Goal: Information Seeking & Learning: Learn about a topic

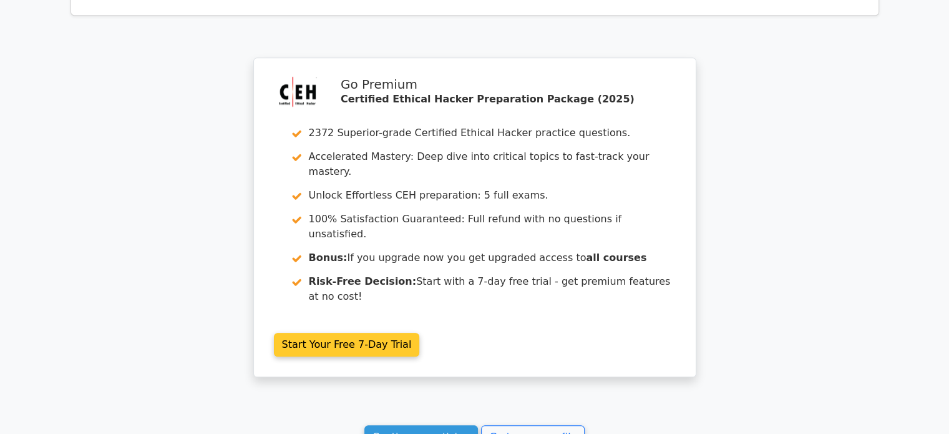
scroll to position [1393, 0]
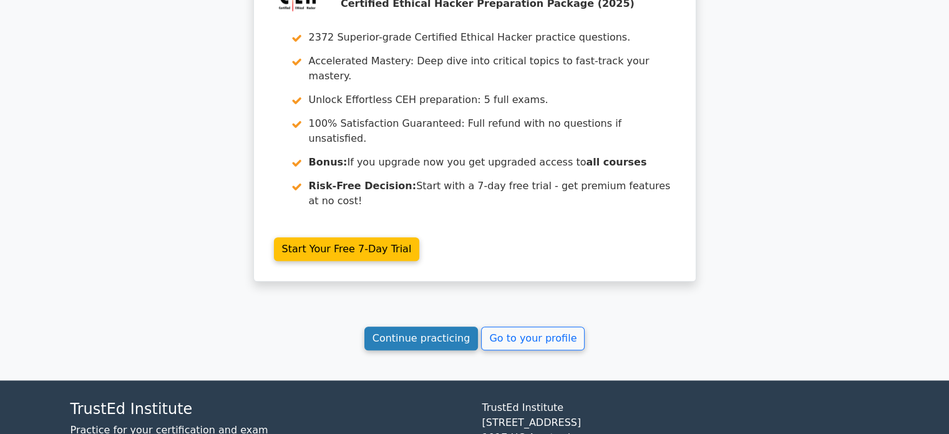
click at [440, 326] on link "Continue practicing" at bounding box center [422, 338] width 114 height 24
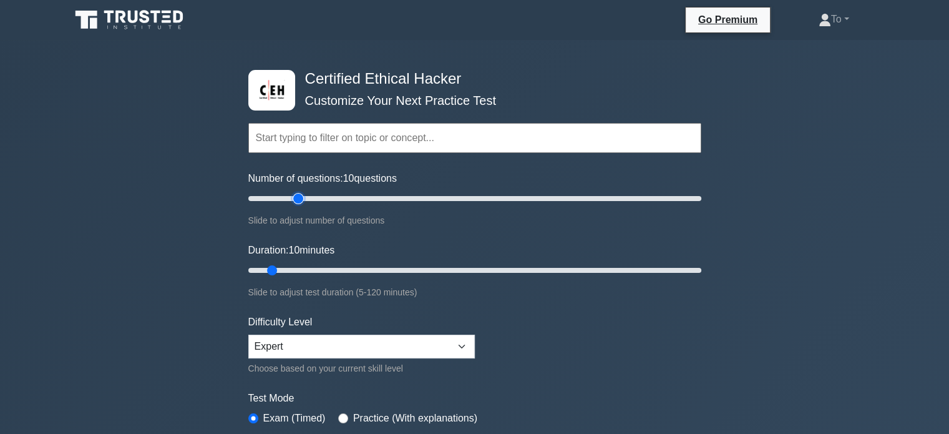
type input "25"
click at [302, 196] on input "Number of questions: 10 questions" at bounding box center [474, 198] width 453 height 15
type input "35"
click at [362, 269] on input "Duration: 35 minutes" at bounding box center [474, 270] width 453 height 15
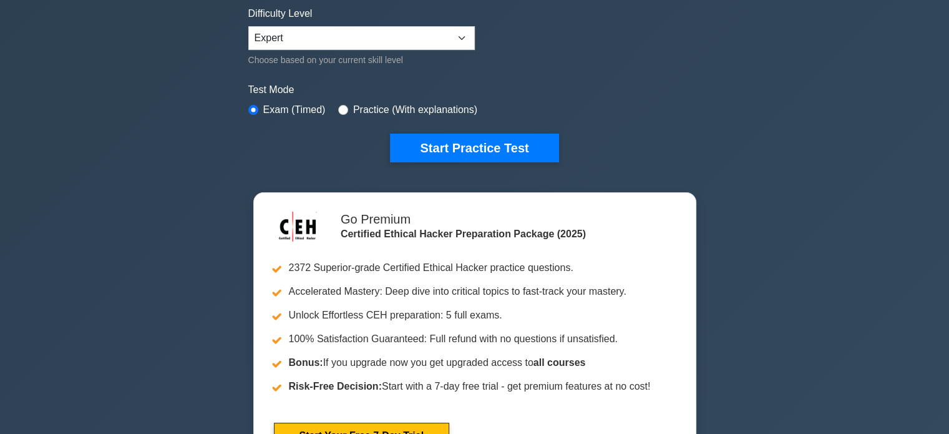
scroll to position [312, 0]
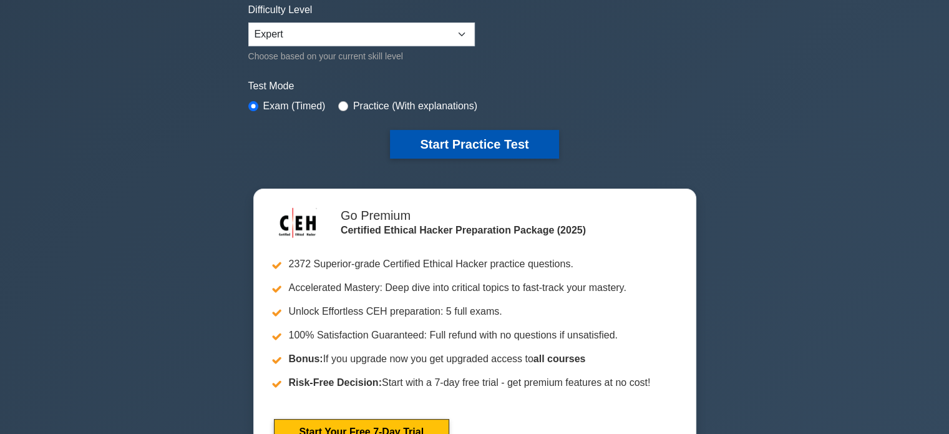
click at [444, 144] on button "Start Practice Test" at bounding box center [474, 144] width 169 height 29
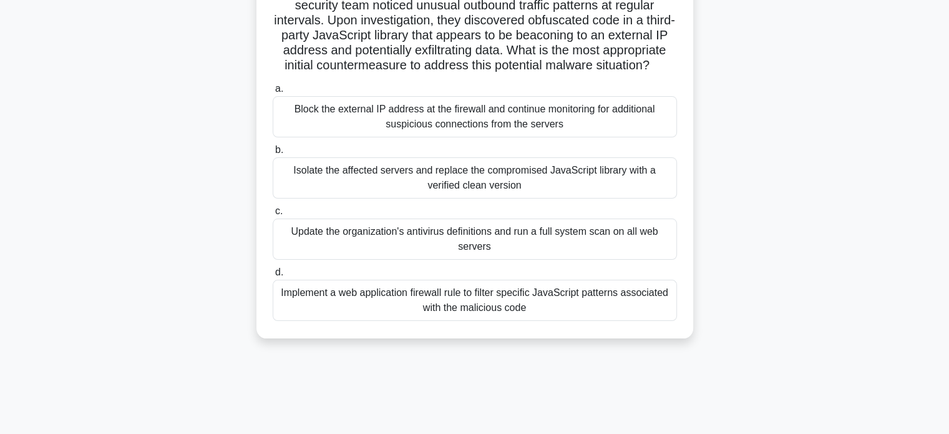
scroll to position [125, 0]
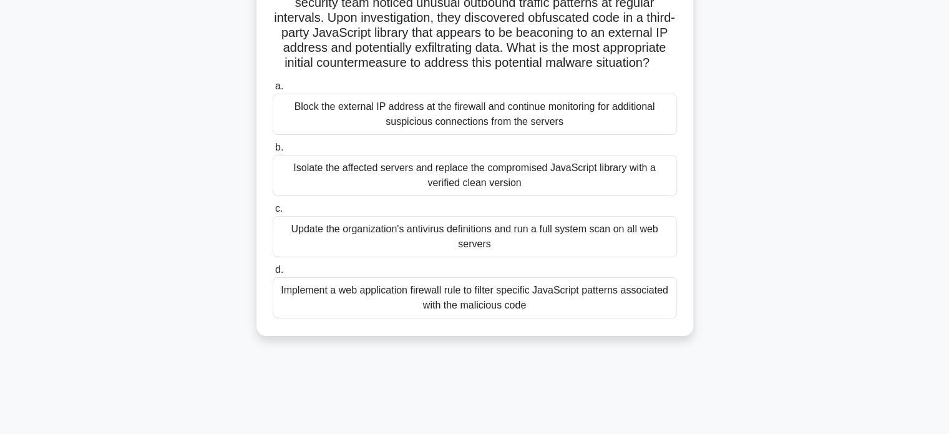
click at [487, 196] on div "Isolate the affected servers and replace the compromised JavaScript library wit…" at bounding box center [475, 175] width 404 height 41
click at [273, 152] on input "b. Isolate the affected servers and replace the compromised JavaScript library …" at bounding box center [273, 148] width 0 height 8
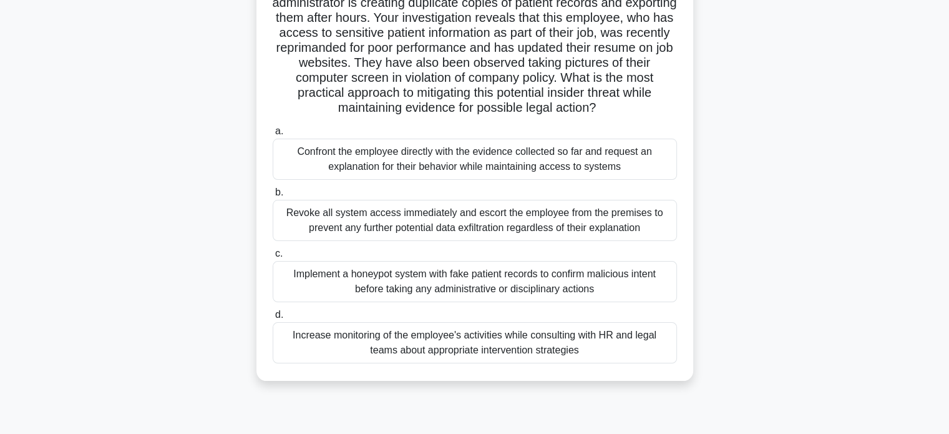
click at [486, 278] on div "Implement a honeypot system with fake patient records to confirm malicious inte…" at bounding box center [475, 281] width 404 height 41
click at [273, 258] on input "c. Implement a honeypot system with fake patient records to confirm malicious i…" at bounding box center [273, 254] width 0 height 8
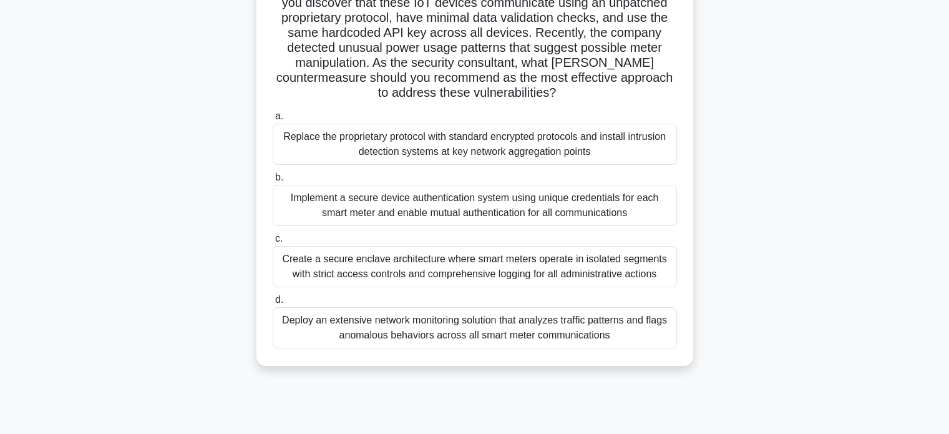
click at [492, 157] on div "Replace the proprietary protocol with standard encrypted protocols and install …" at bounding box center [475, 144] width 404 height 41
click at [273, 120] on input "a. Replace the proprietary protocol with standard encrypted protocols and insta…" at bounding box center [273, 116] width 0 height 8
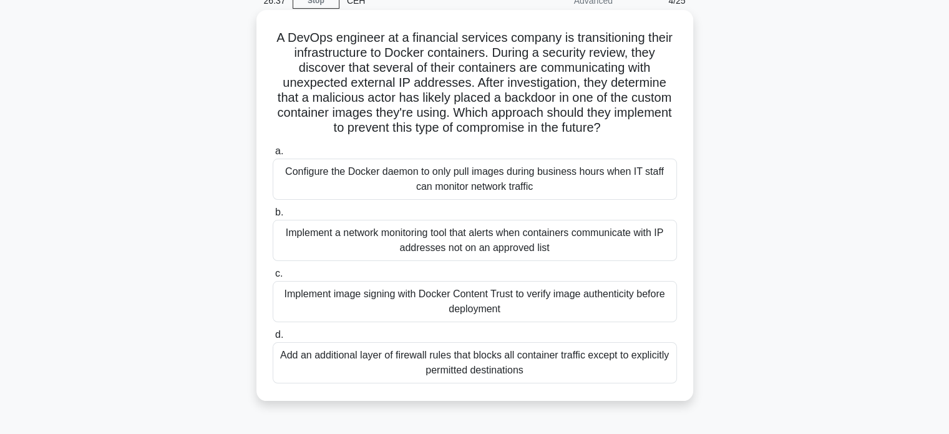
scroll to position [62, 0]
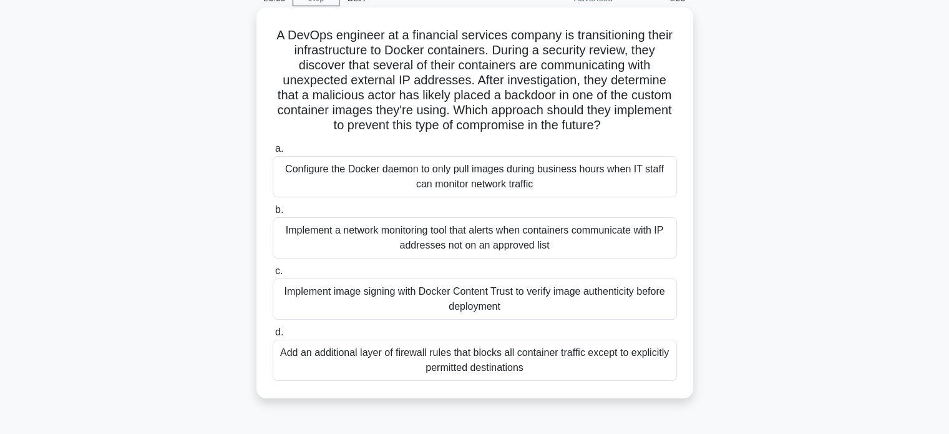
click at [465, 245] on div "Implement a network monitoring tool that alerts when containers communicate wit…" at bounding box center [475, 237] width 404 height 41
click at [273, 214] on input "b. Implement a network monitoring tool that alerts when containers communicate …" at bounding box center [273, 210] width 0 height 8
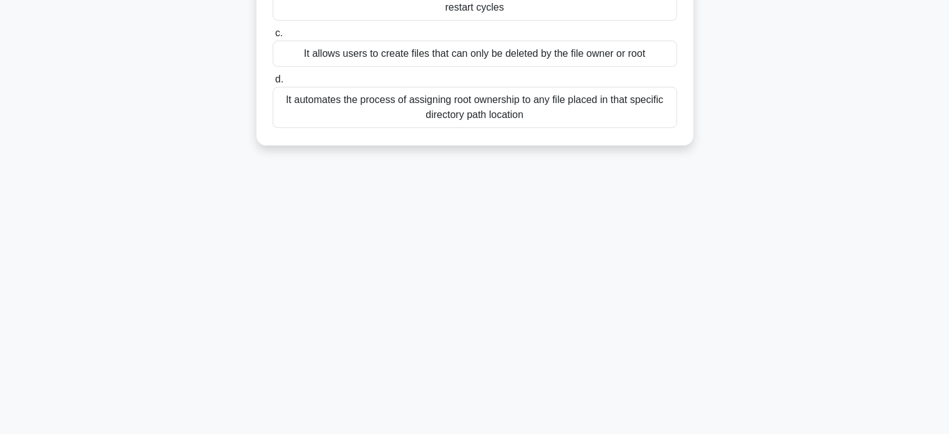
scroll to position [0, 0]
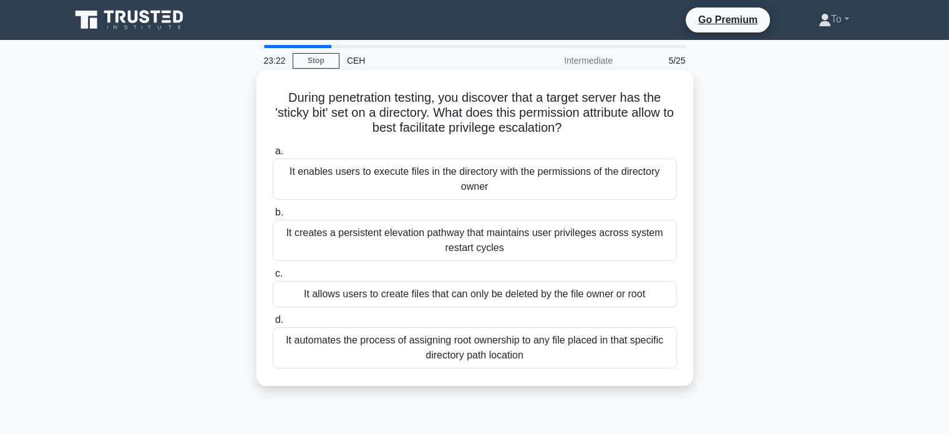
click at [462, 295] on div "It allows users to create files that can only be deleted by the file owner or r…" at bounding box center [475, 294] width 404 height 26
click at [273, 278] on input "c. It allows users to create files that can only be deleted by the file owner o…" at bounding box center [273, 274] width 0 height 8
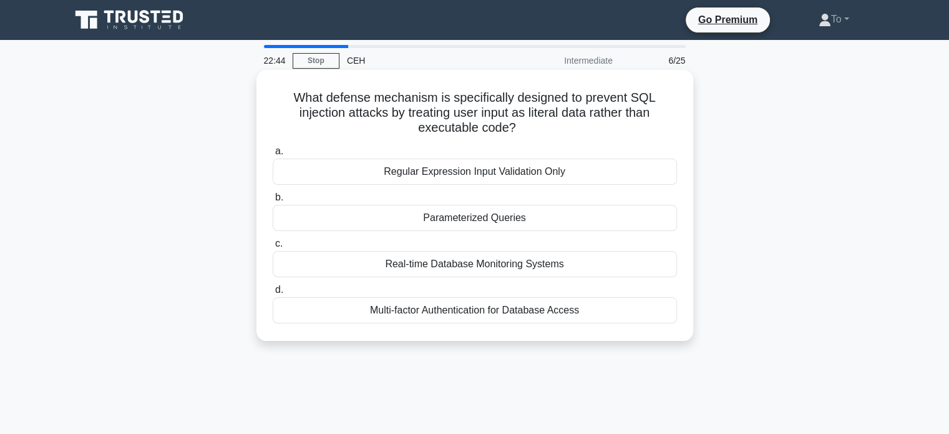
click at [464, 270] on div "Real-time Database Monitoring Systems" at bounding box center [475, 264] width 404 height 26
click at [273, 248] on input "c. Real-time Database Monitoring Systems" at bounding box center [273, 244] width 0 height 8
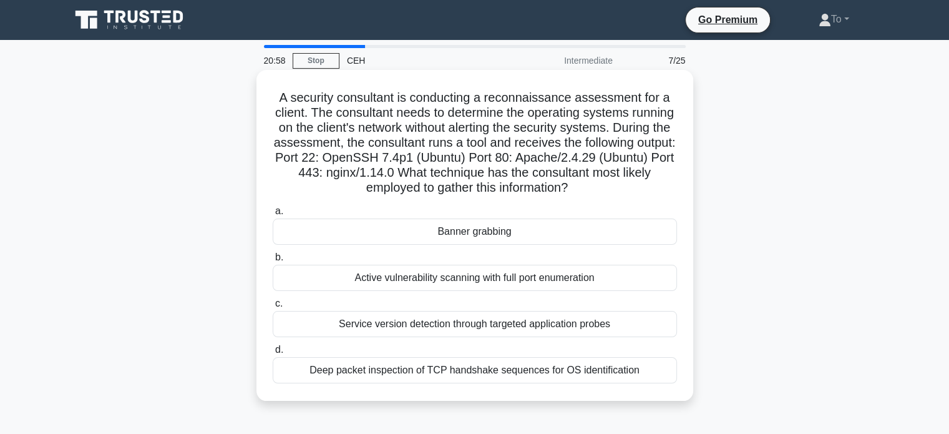
click at [500, 281] on div "Active vulnerability scanning with full port enumeration" at bounding box center [475, 278] width 404 height 26
click at [273, 262] on input "b. Active vulnerability scanning with full port enumeration" at bounding box center [273, 257] width 0 height 8
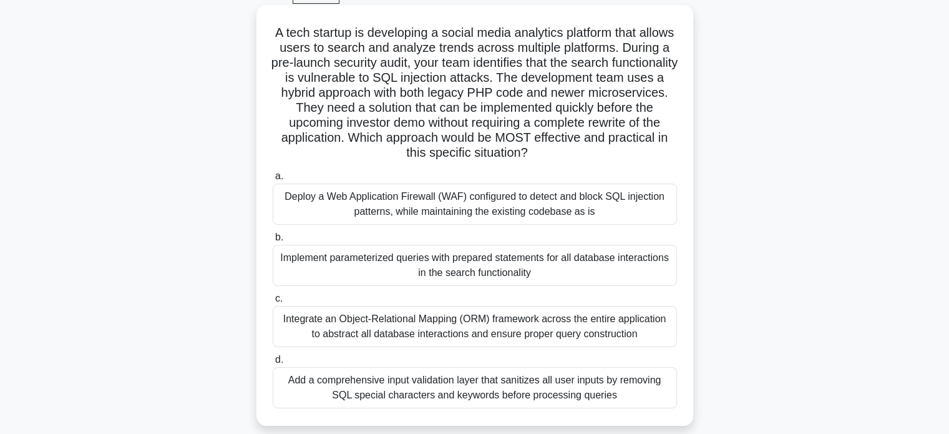
scroll to position [62, 0]
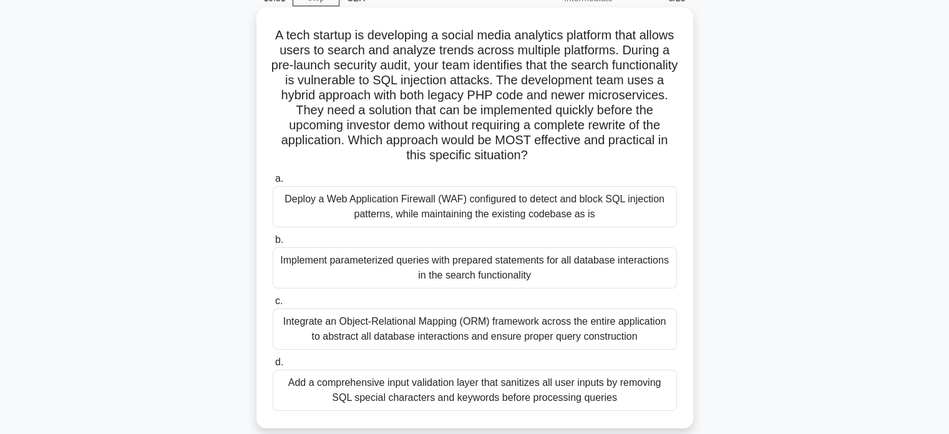
click at [481, 276] on div "Implement parameterized queries with prepared statements for all database inter…" at bounding box center [475, 267] width 404 height 41
click at [273, 244] on input "b. Implement parameterized queries with prepared statements for all database in…" at bounding box center [273, 240] width 0 height 8
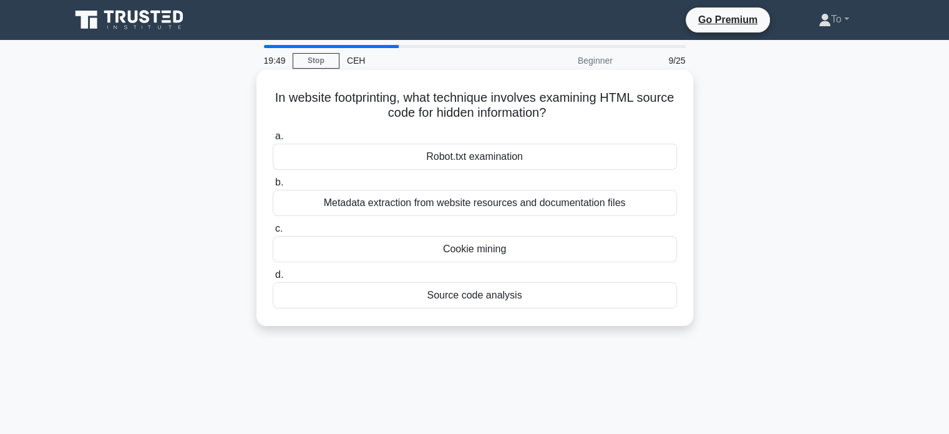
scroll to position [0, 0]
click at [493, 164] on div "Robot.txt examination" at bounding box center [475, 157] width 404 height 26
click at [273, 140] on input "a. Robot.txt examination" at bounding box center [273, 136] width 0 height 8
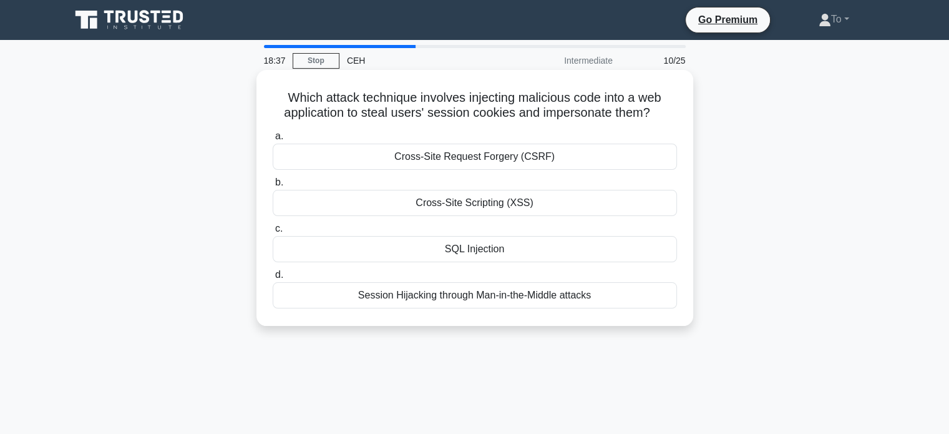
click at [467, 246] on div "SQL Injection" at bounding box center [475, 249] width 404 height 26
click at [273, 233] on input "c. SQL Injection" at bounding box center [273, 229] width 0 height 8
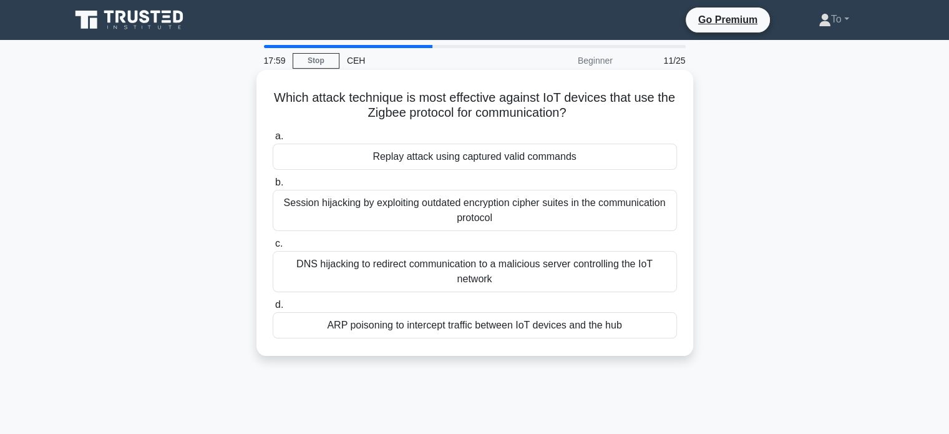
click at [481, 152] on div "Replay attack using captured valid commands" at bounding box center [475, 157] width 404 height 26
click at [273, 140] on input "a. Replay attack using captured valid commands" at bounding box center [273, 136] width 0 height 8
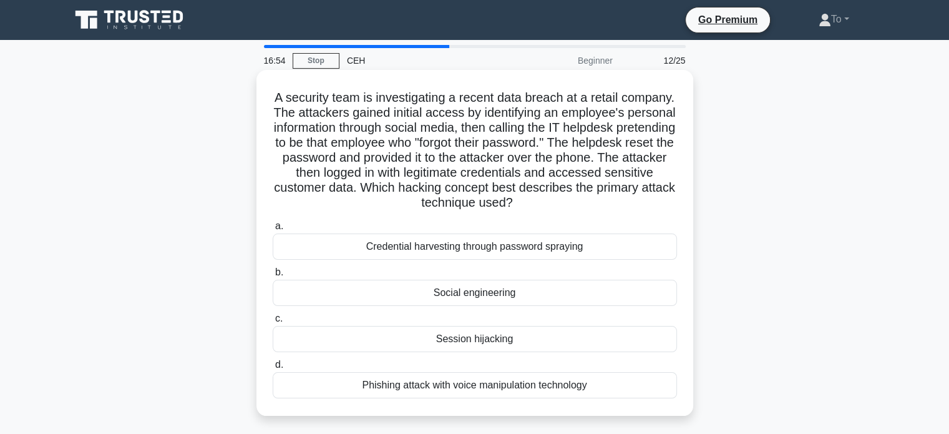
click at [462, 291] on div "Social engineering" at bounding box center [475, 293] width 404 height 26
click at [273, 276] on input "b. Social engineering" at bounding box center [273, 272] width 0 height 8
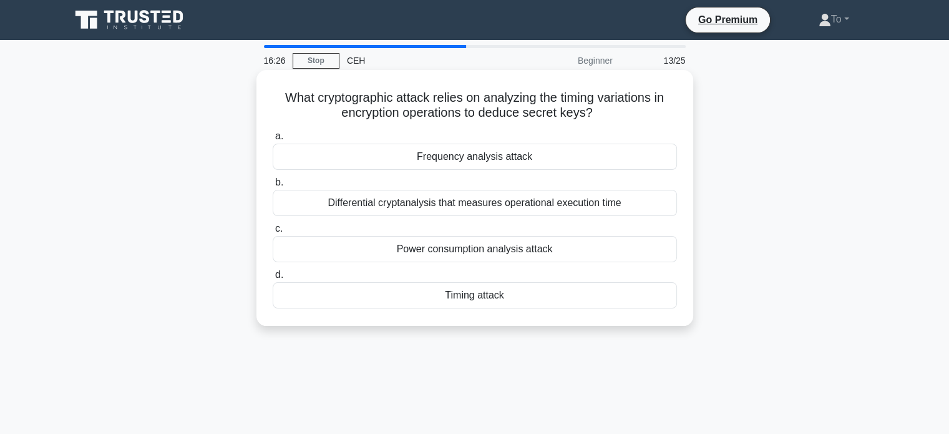
click at [478, 144] on div "Frequency analysis attack" at bounding box center [475, 157] width 404 height 26
click at [273, 140] on input "a. Frequency analysis attack" at bounding box center [273, 136] width 0 height 8
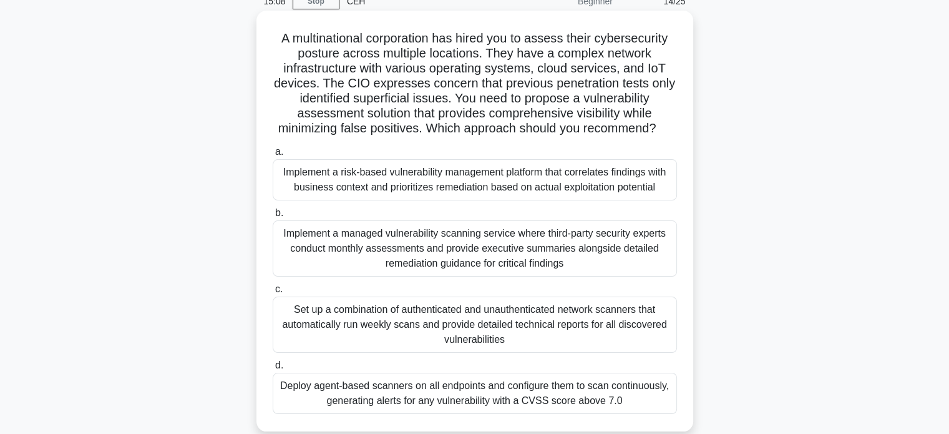
scroll to position [62, 0]
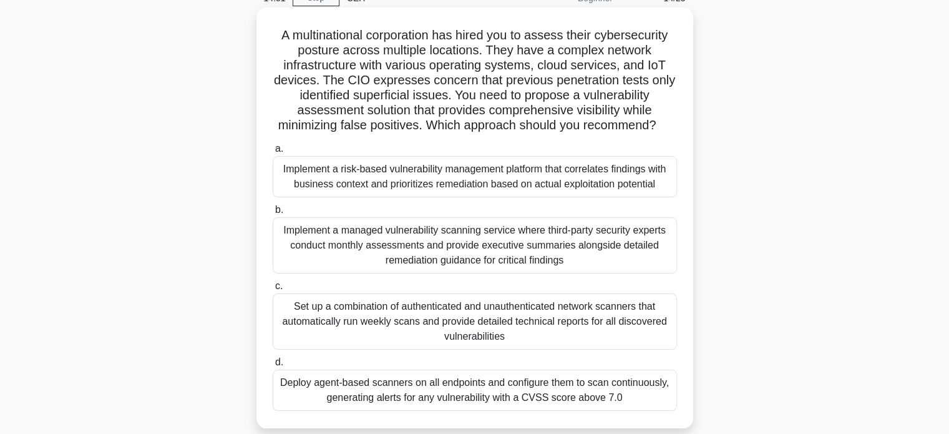
click at [538, 189] on div "Implement a risk-based vulnerability management platform that correlates findin…" at bounding box center [475, 176] width 404 height 41
click at [273, 153] on input "a. Implement a risk-based vulnerability management platform that correlates fin…" at bounding box center [273, 149] width 0 height 8
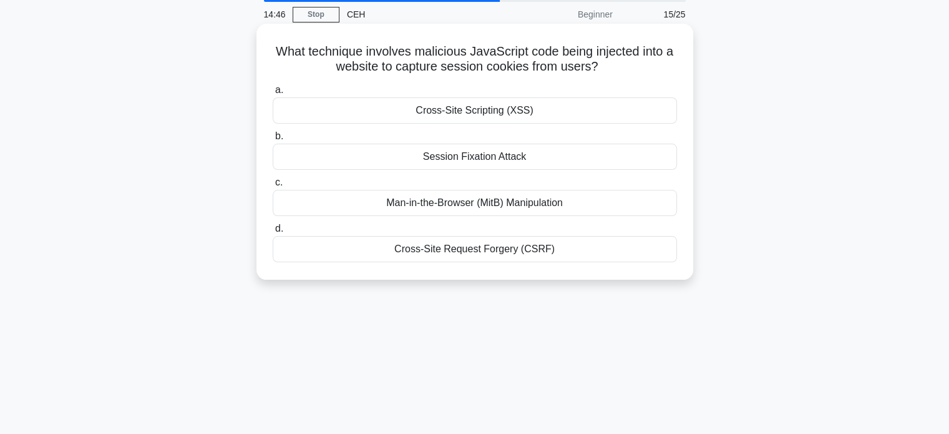
scroll to position [0, 0]
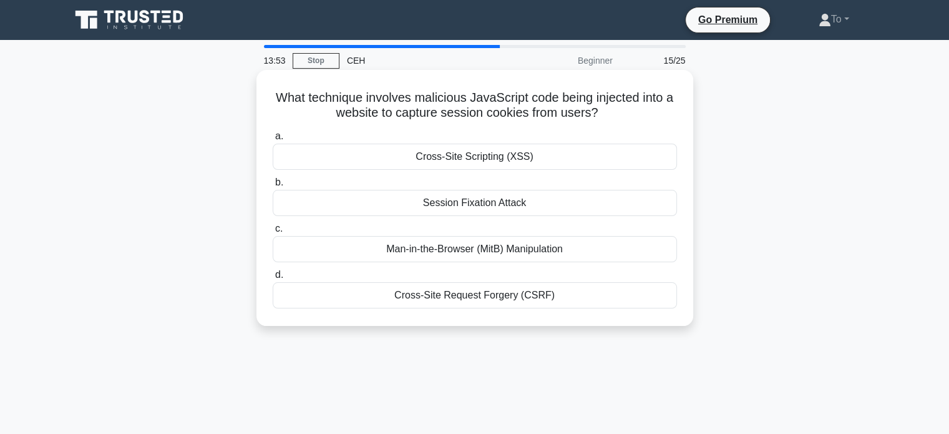
click at [489, 296] on div "Cross-Site Request Forgery (CSRF)" at bounding box center [475, 295] width 404 height 26
click at [273, 279] on input "d. Cross-Site Request Forgery (CSRF)" at bounding box center [273, 275] width 0 height 8
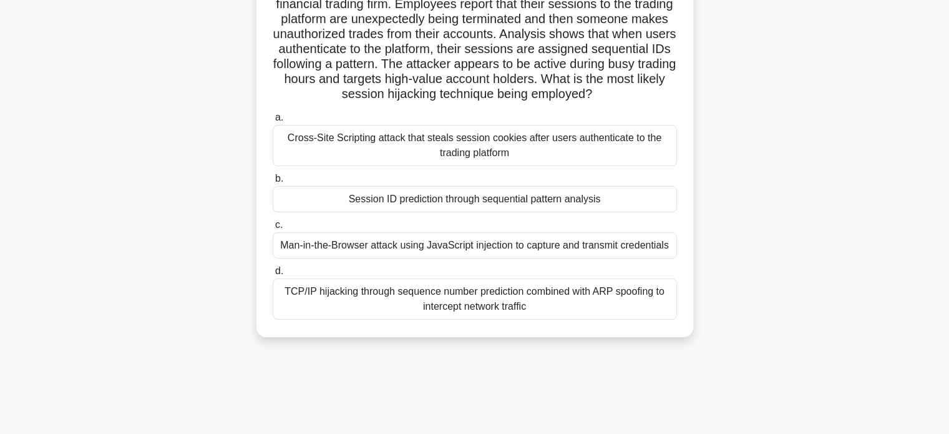
scroll to position [125, 0]
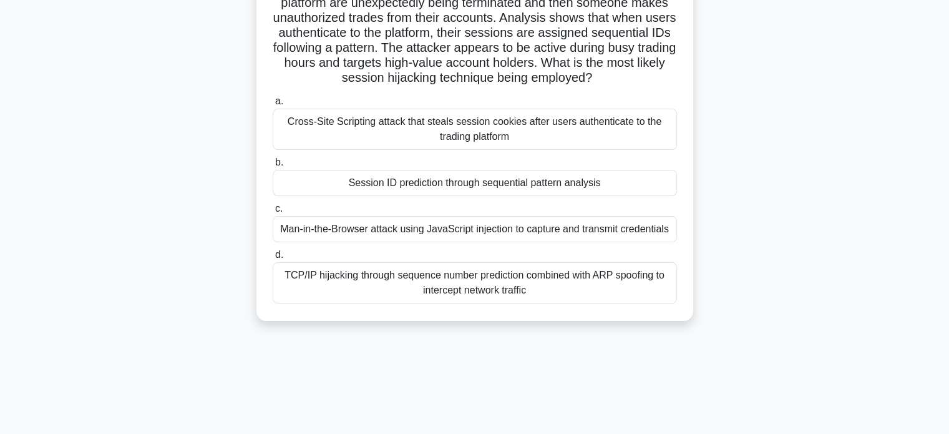
click at [454, 185] on div "Session ID prediction through sequential pattern analysis" at bounding box center [475, 183] width 404 height 26
click at [273, 167] on input "b. Session ID prediction through sequential pattern analysis" at bounding box center [273, 163] width 0 height 8
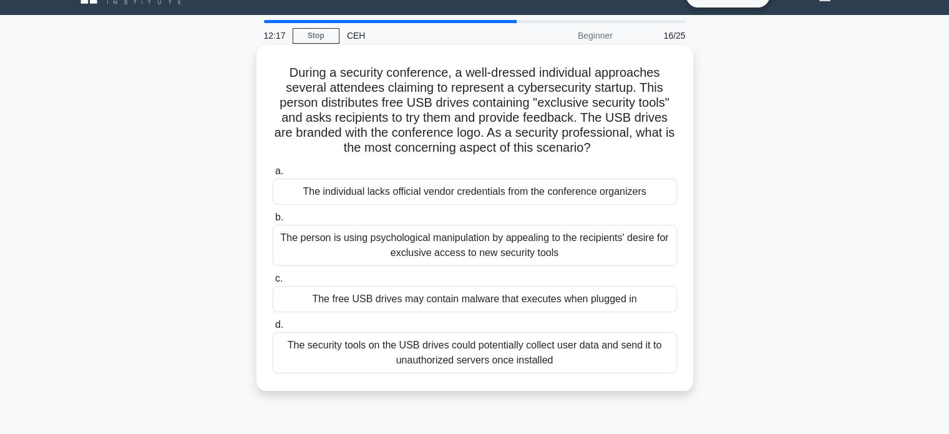
scroll to position [0, 0]
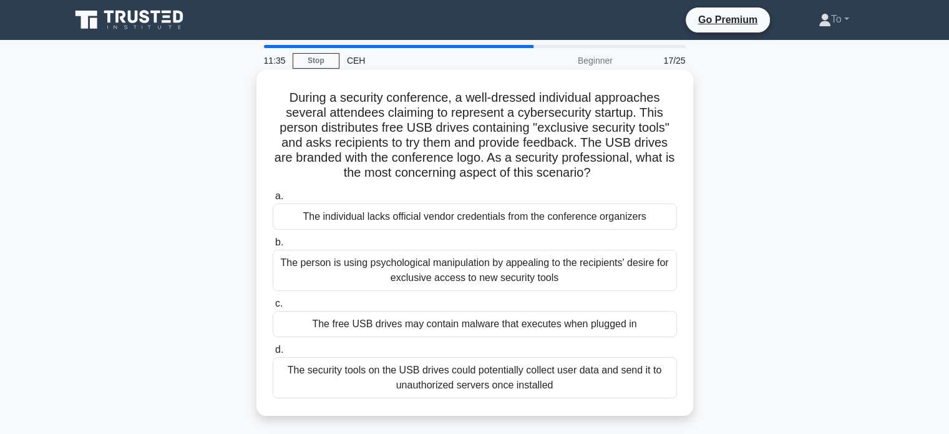
click at [491, 321] on div "The free USB drives may contain malware that executes when plugged in" at bounding box center [475, 324] width 404 height 26
click at [273, 308] on input "c. The free USB drives may contain malware that executes when plugged in" at bounding box center [273, 304] width 0 height 8
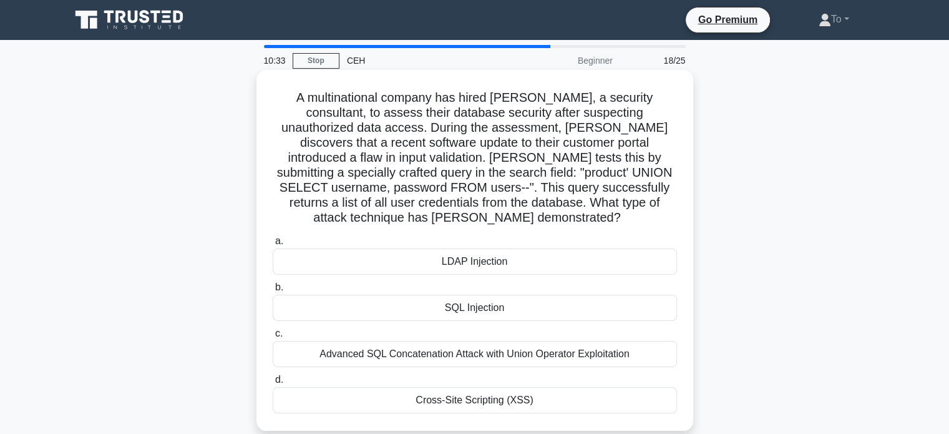
click at [471, 295] on div "SQL Injection" at bounding box center [475, 308] width 404 height 26
click at [273, 291] on input "b. SQL Injection" at bounding box center [273, 287] width 0 height 8
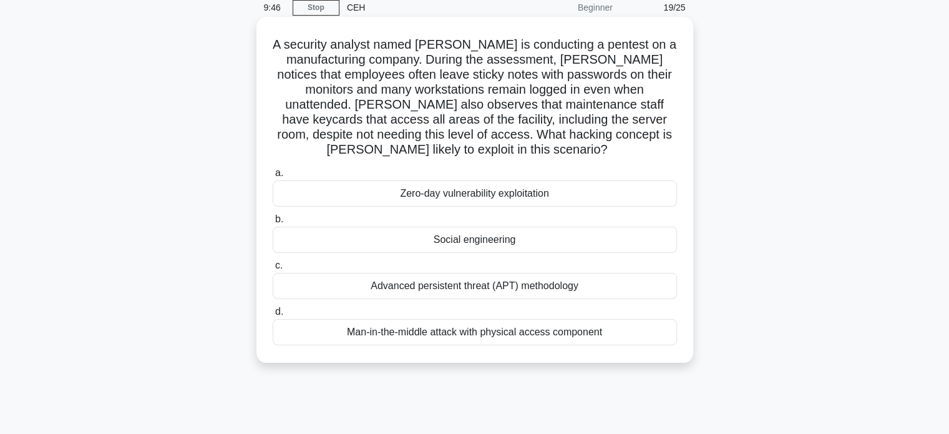
scroll to position [62, 0]
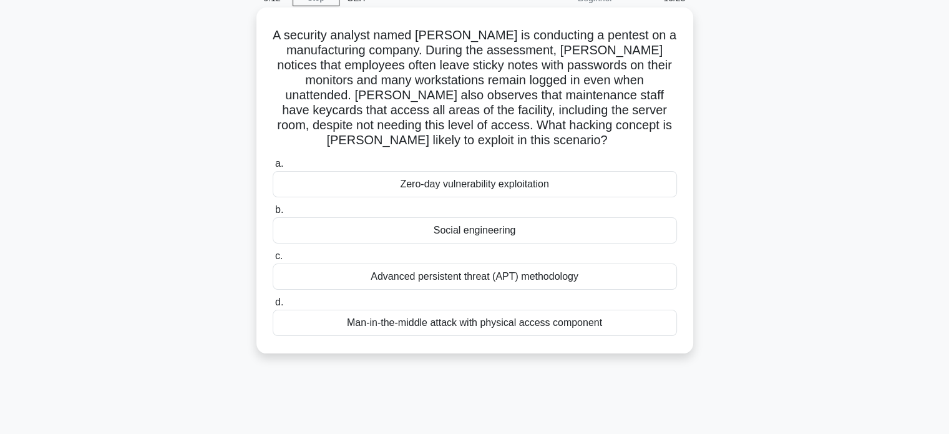
click at [458, 184] on div "Zero-day vulnerability exploitation" at bounding box center [475, 184] width 404 height 26
click at [273, 168] on input "a. Zero-day vulnerability exploitation" at bounding box center [273, 164] width 0 height 8
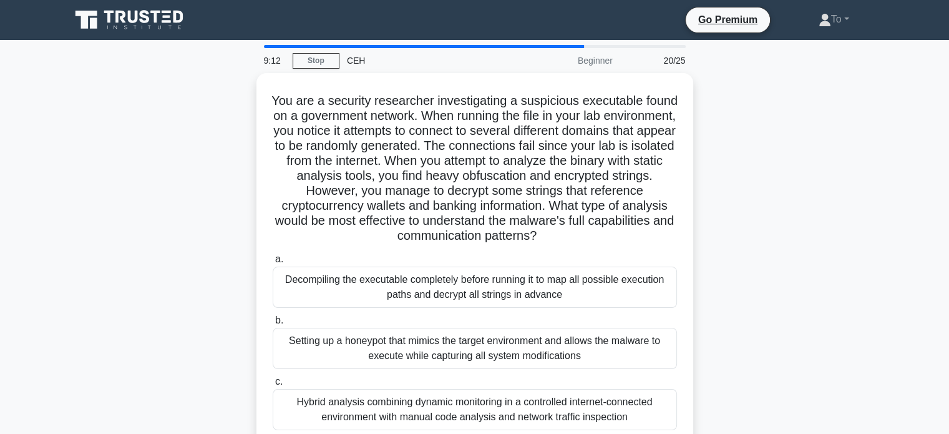
scroll to position [0, 0]
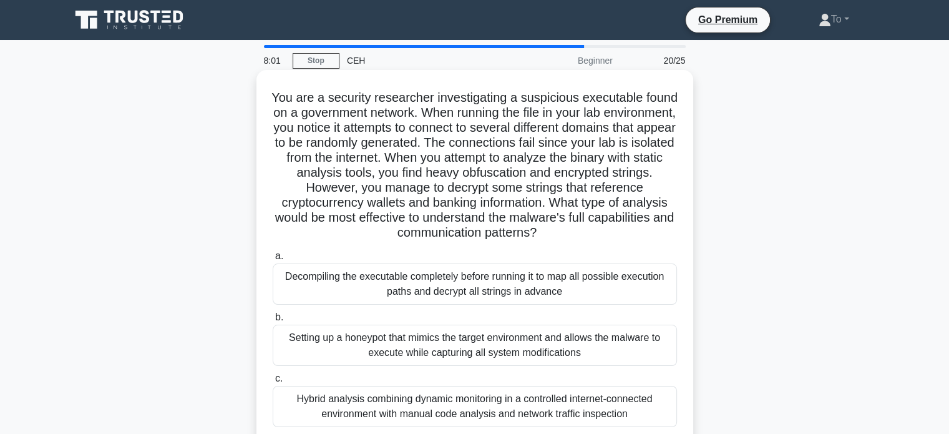
drag, startPoint x: 408, startPoint y: 193, endPoint x: 366, endPoint y: 192, distance: 41.9
drag, startPoint x: 366, startPoint y: 192, endPoint x: 308, endPoint y: 175, distance: 61.0
click at [308, 175] on h5 "You are a security researcher investigating a suspicious executable found on a …" at bounding box center [475, 165] width 407 height 151
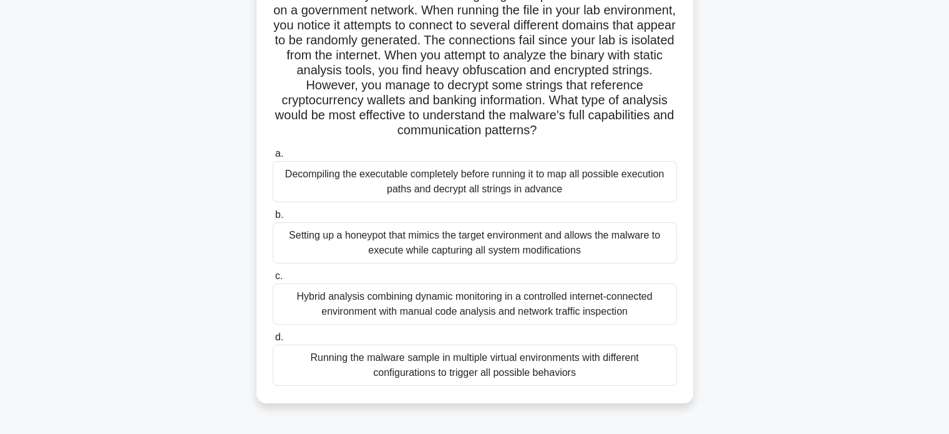
scroll to position [125, 0]
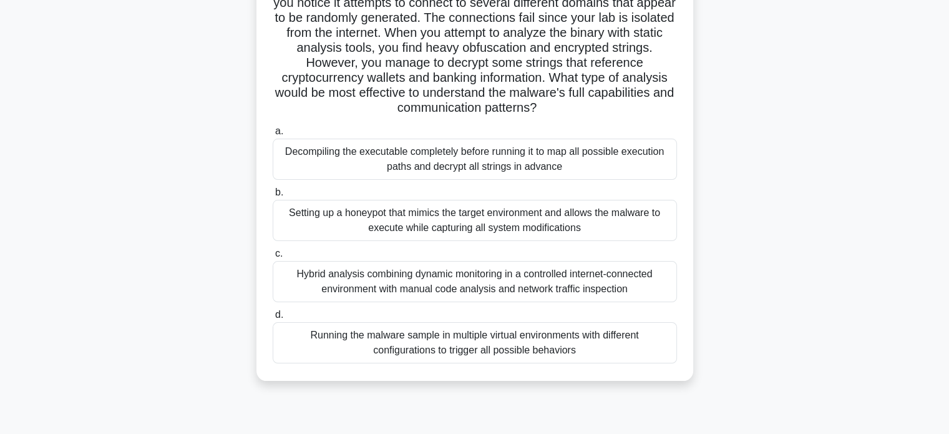
click at [434, 219] on div "Setting up a honeypot that mimics the target environment and allows the malware…" at bounding box center [475, 220] width 404 height 41
click at [273, 197] on input "b. Setting up a honeypot that mimics the target environment and allows the malw…" at bounding box center [273, 192] width 0 height 8
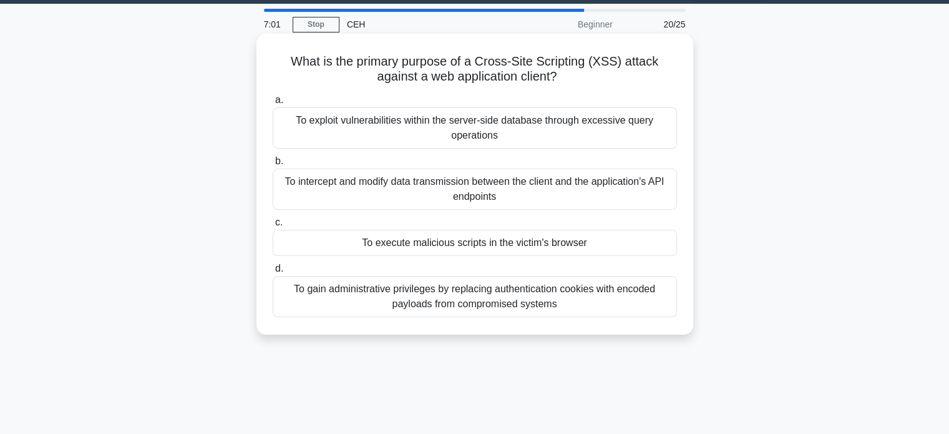
scroll to position [0, 0]
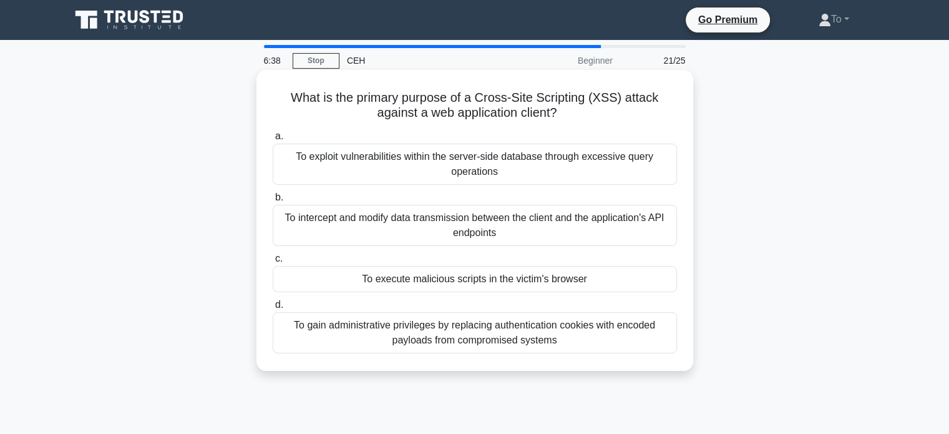
click at [441, 269] on div "To execute malicious scripts in the victim's browser" at bounding box center [475, 279] width 404 height 26
click at [273, 263] on input "c. To execute malicious scripts in the victim's browser" at bounding box center [273, 259] width 0 height 8
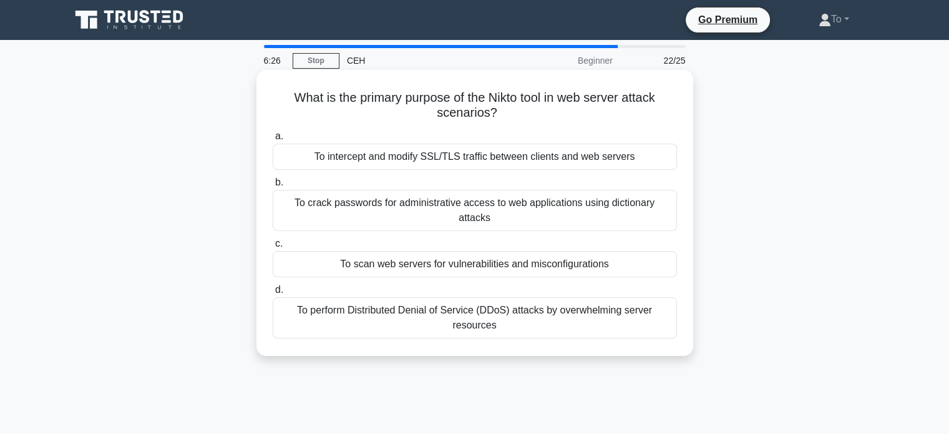
click at [493, 251] on div "To scan web servers for vulnerabilities and misconfigurations" at bounding box center [475, 264] width 404 height 26
click at [273, 248] on input "c. To scan web servers for vulnerabilities and misconfigurations" at bounding box center [273, 244] width 0 height 8
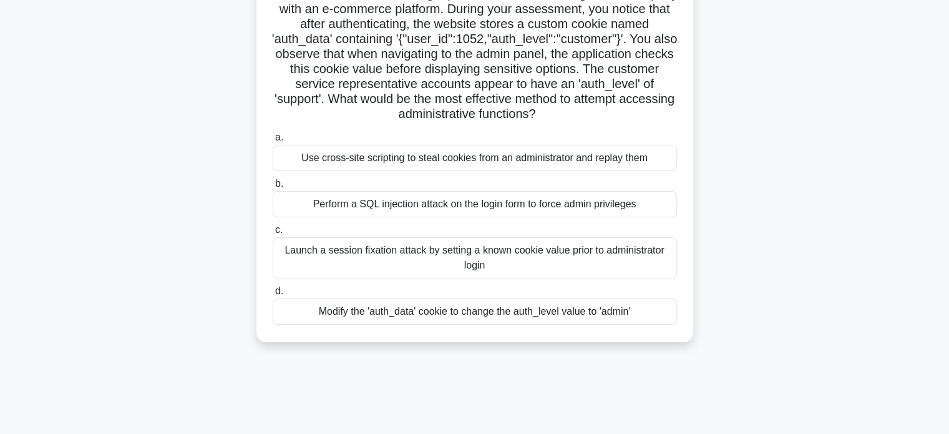
scroll to position [125, 0]
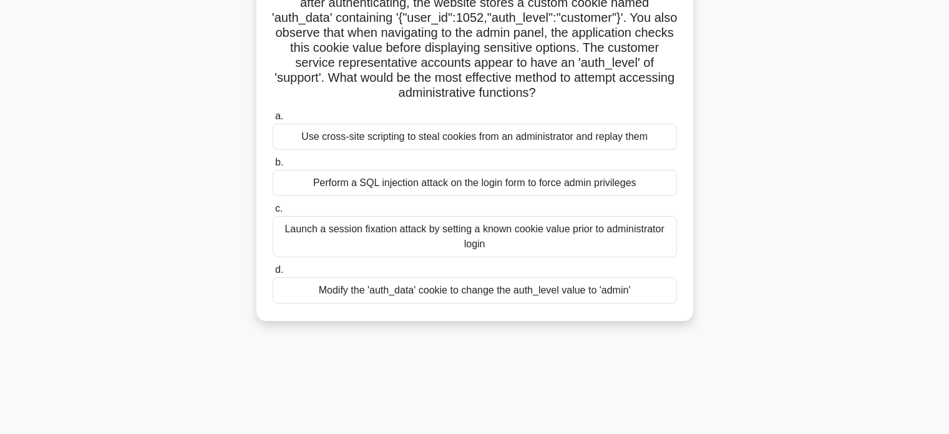
click at [474, 291] on div "Modify the 'auth_data' cookie to change the auth_level value to 'admin'" at bounding box center [475, 290] width 404 height 26
click at [273, 274] on input "d. Modify the 'auth_data' cookie to change the auth_level value to 'admin'" at bounding box center [273, 270] width 0 height 8
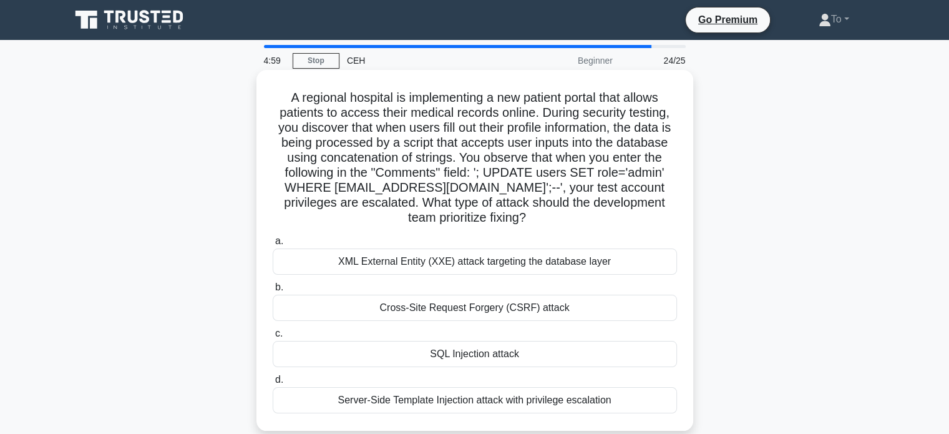
scroll to position [62, 0]
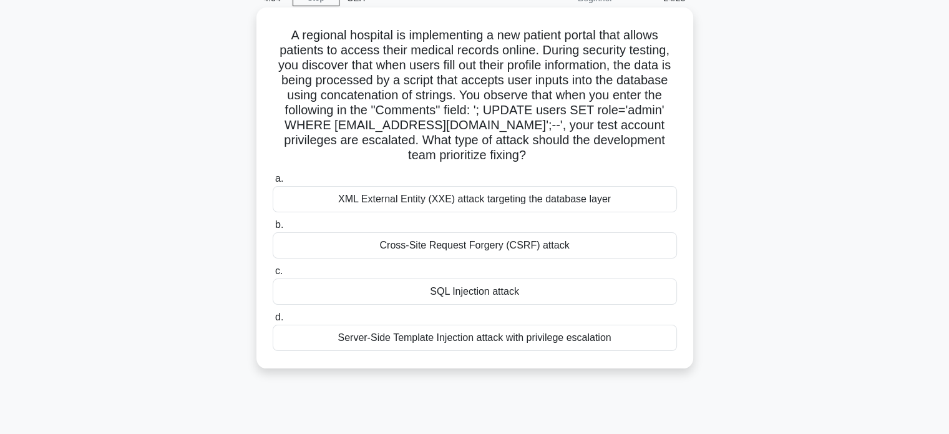
click at [442, 197] on div "XML External Entity (XXE) attack targeting the database layer" at bounding box center [475, 199] width 404 height 26
click at [273, 183] on input "a. XML External Entity (XXE) attack targeting the database layer" at bounding box center [273, 179] width 0 height 8
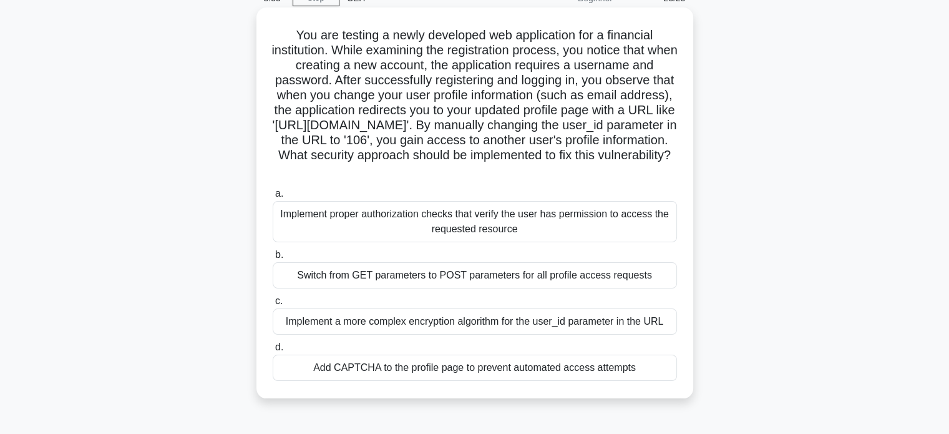
click at [464, 368] on div "Add CAPTCHA to the profile page to prevent automated access attempts" at bounding box center [475, 368] width 404 height 26
click at [273, 351] on input "d. Add CAPTCHA to the profile page to prevent automated access attempts" at bounding box center [273, 347] width 0 height 8
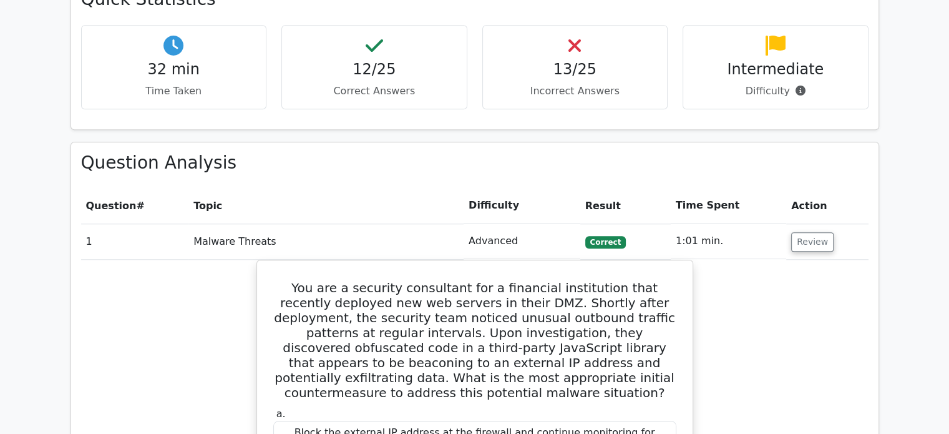
scroll to position [1123, 0]
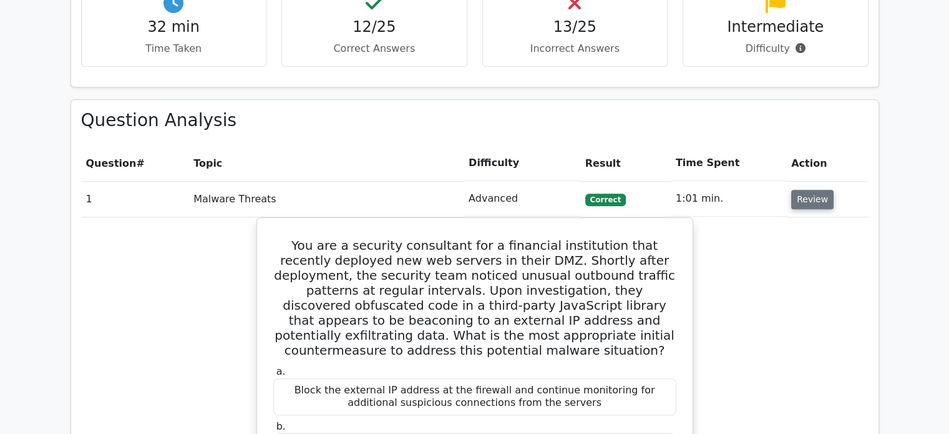
click at [811, 190] on button "Review" at bounding box center [812, 199] width 42 height 19
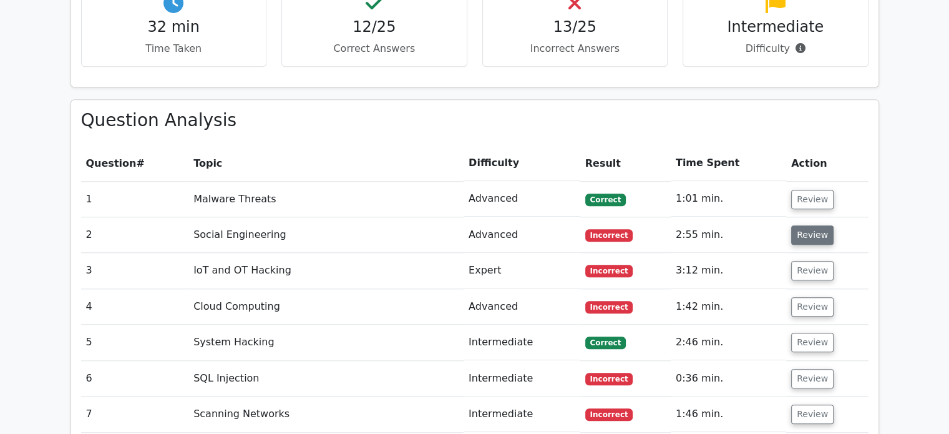
click at [817, 225] on button "Review" at bounding box center [812, 234] width 42 height 19
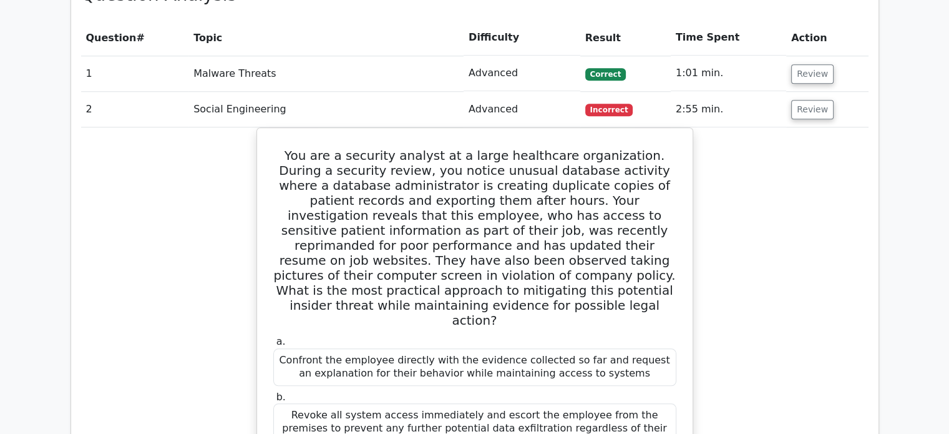
scroll to position [1186, 0]
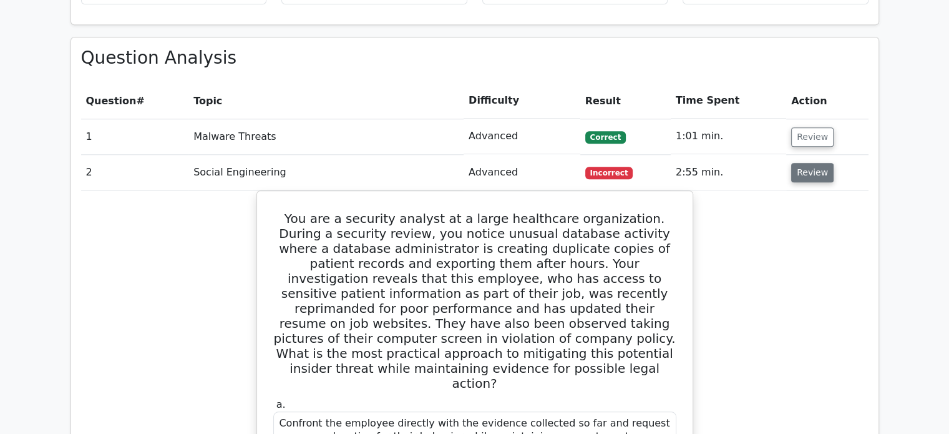
click at [794, 163] on button "Review" at bounding box center [812, 172] width 42 height 19
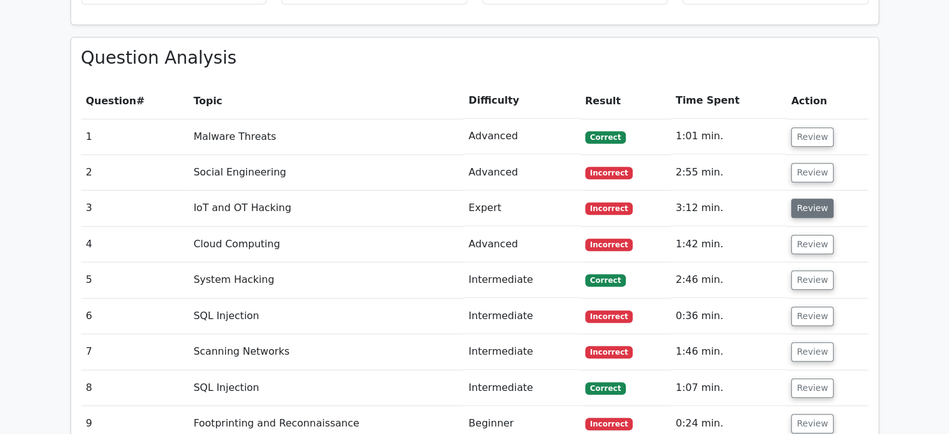
click at [804, 198] on button "Review" at bounding box center [812, 207] width 42 height 19
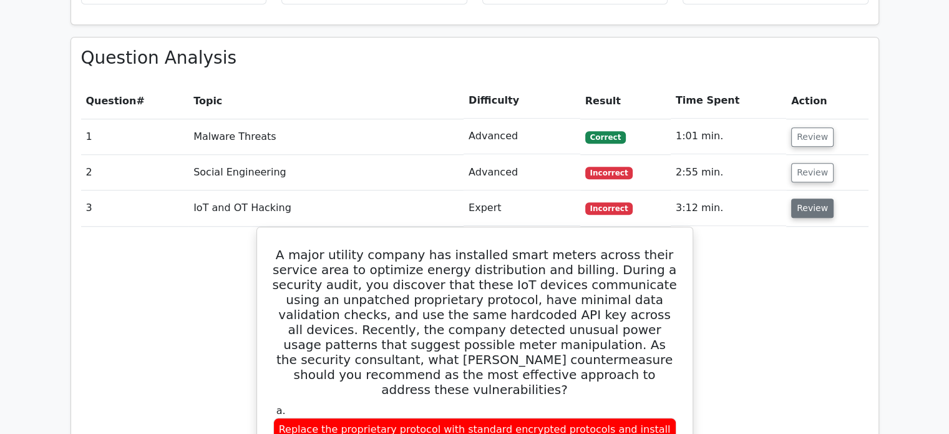
click at [804, 198] on button "Review" at bounding box center [812, 207] width 42 height 19
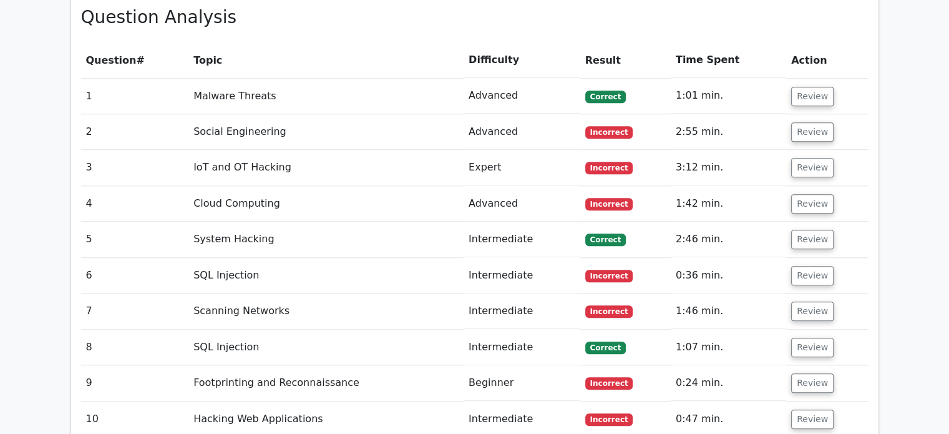
scroll to position [1248, 0]
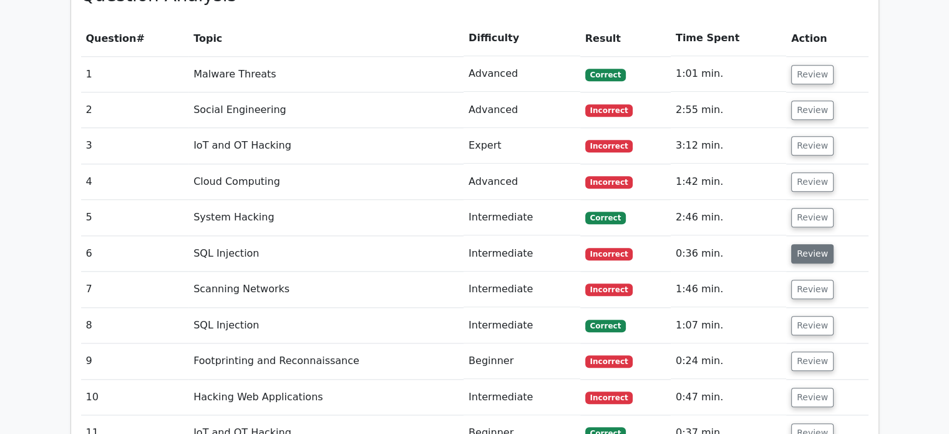
click at [791, 244] on button "Review" at bounding box center [812, 253] width 42 height 19
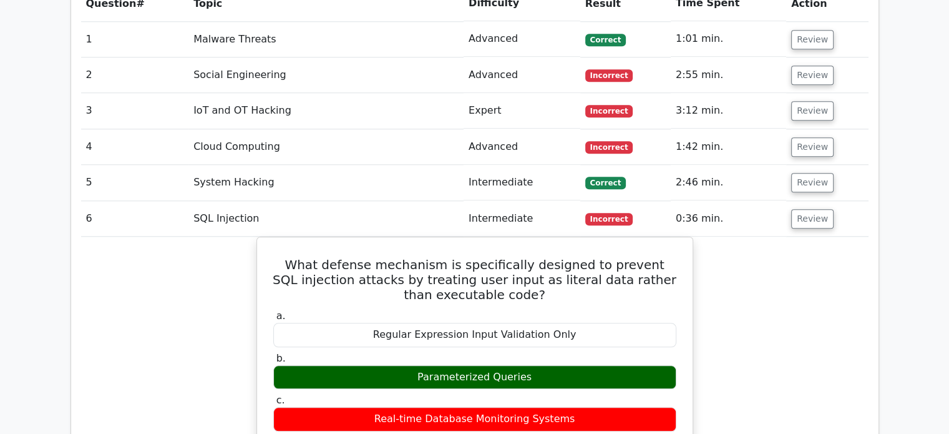
scroll to position [1311, 0]
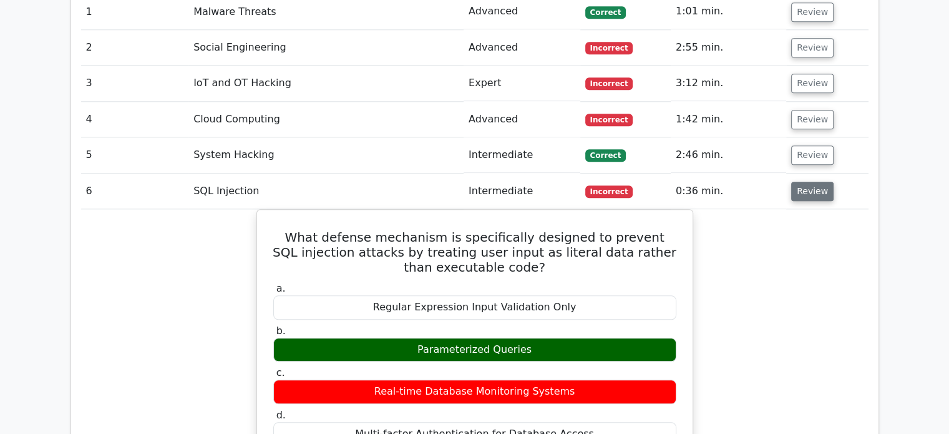
click at [806, 182] on button "Review" at bounding box center [812, 191] width 42 height 19
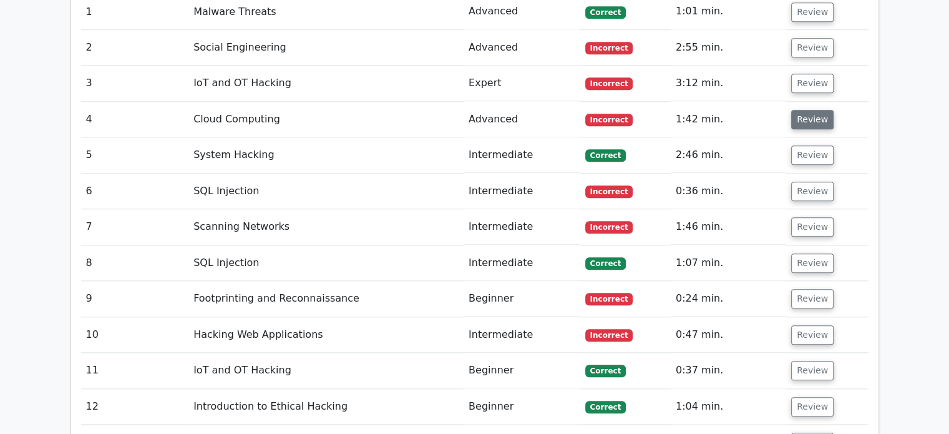
click at [810, 110] on button "Review" at bounding box center [812, 119] width 42 height 19
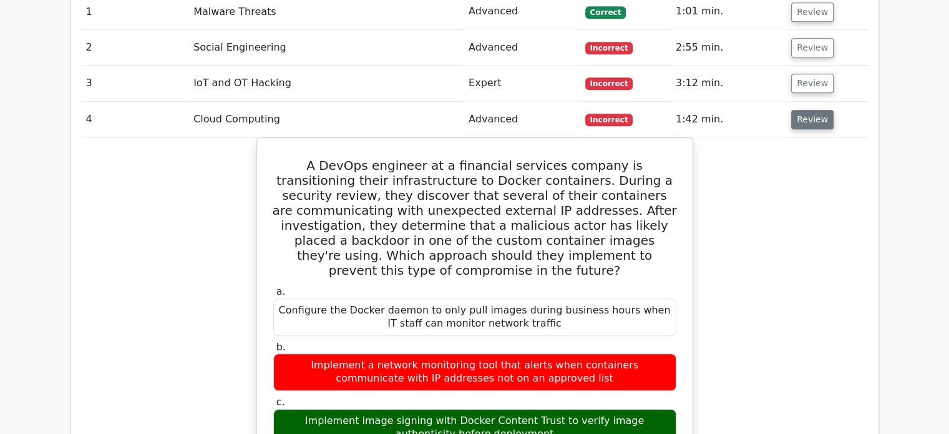
click at [810, 110] on button "Review" at bounding box center [812, 119] width 42 height 19
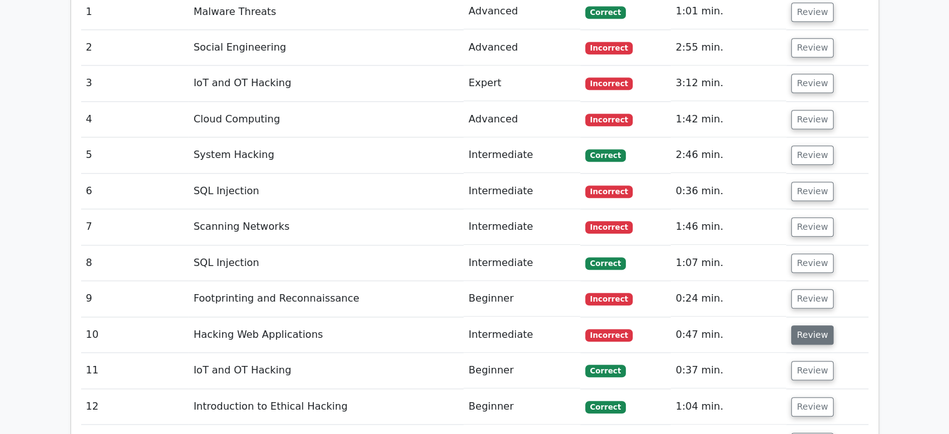
click at [809, 325] on button "Review" at bounding box center [812, 334] width 42 height 19
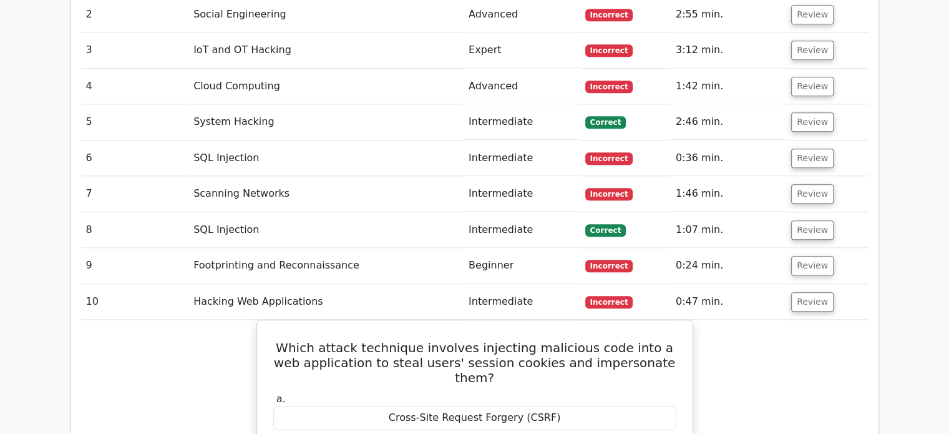
scroll to position [1436, 0]
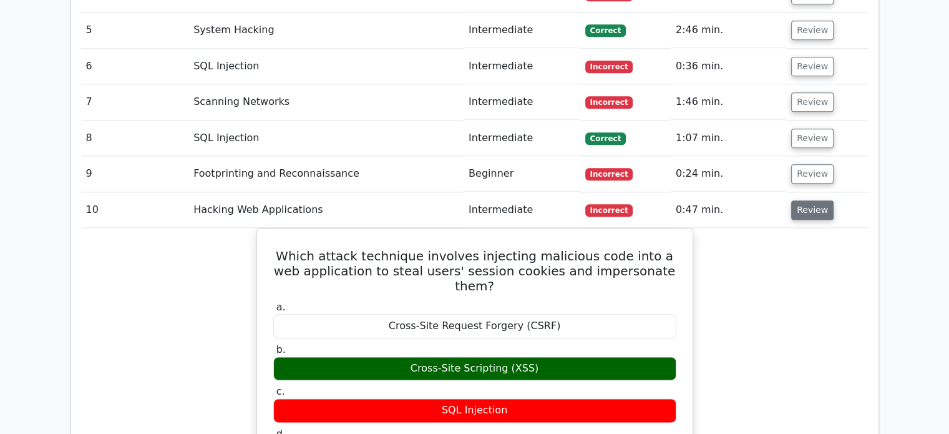
click at [806, 200] on button "Review" at bounding box center [812, 209] width 42 height 19
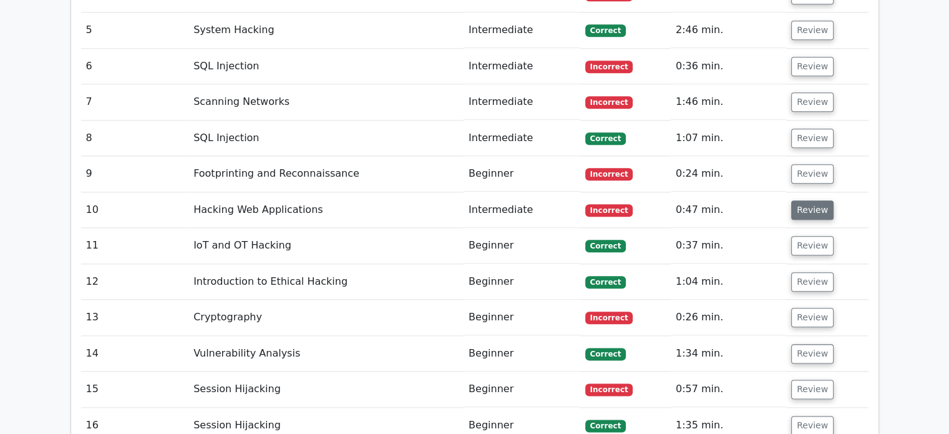
scroll to position [1498, 0]
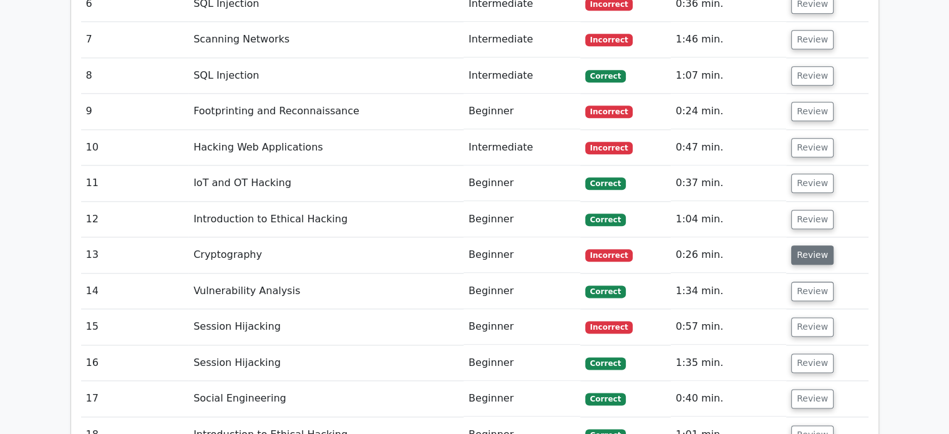
click at [816, 245] on button "Review" at bounding box center [812, 254] width 42 height 19
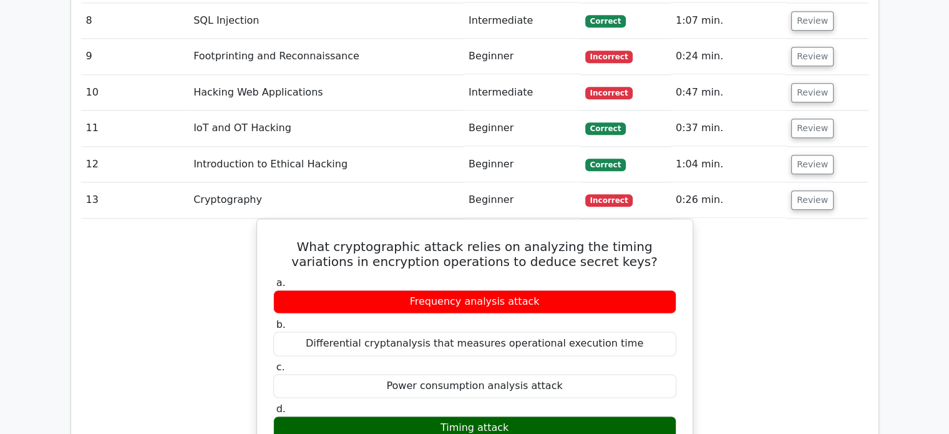
scroll to position [1560, 0]
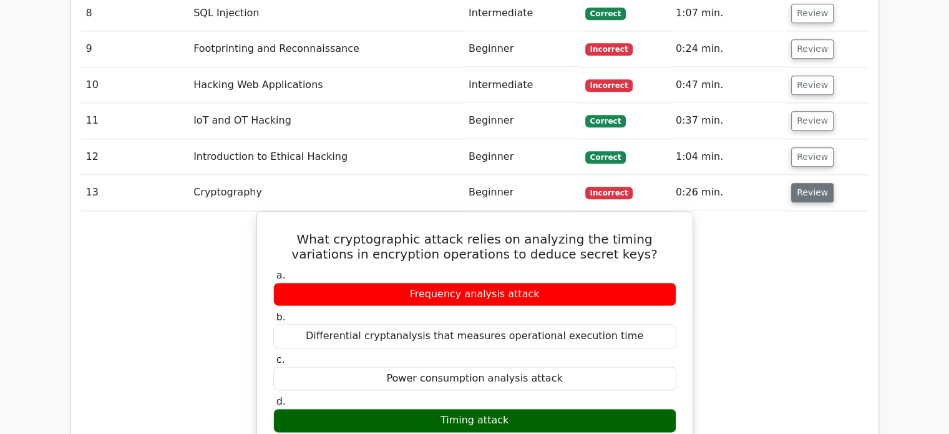
click at [808, 183] on button "Review" at bounding box center [812, 192] width 42 height 19
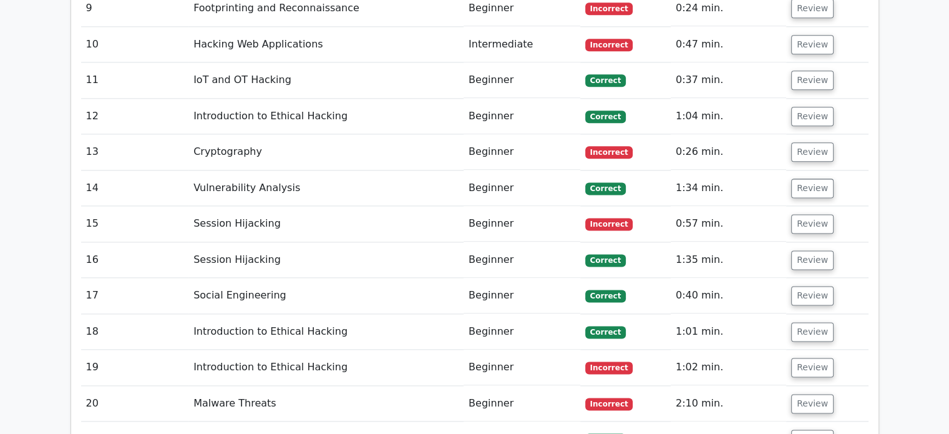
scroll to position [1623, 0]
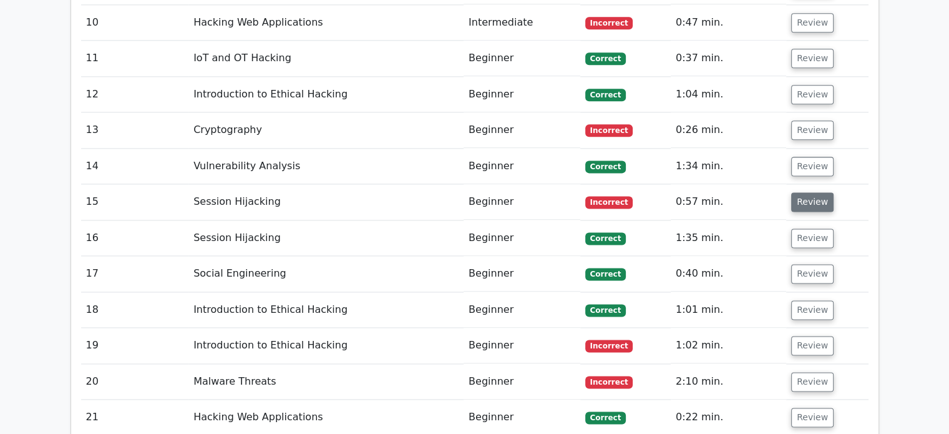
click at [801, 192] on button "Review" at bounding box center [812, 201] width 42 height 19
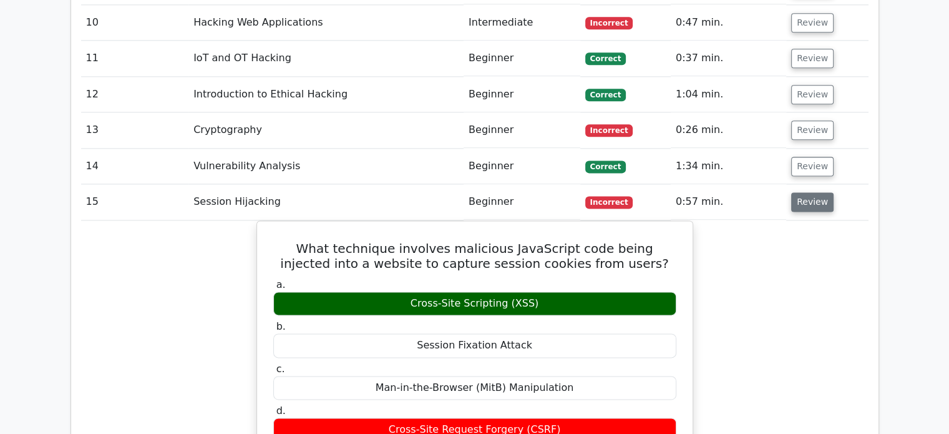
click at [801, 192] on button "Review" at bounding box center [812, 201] width 42 height 19
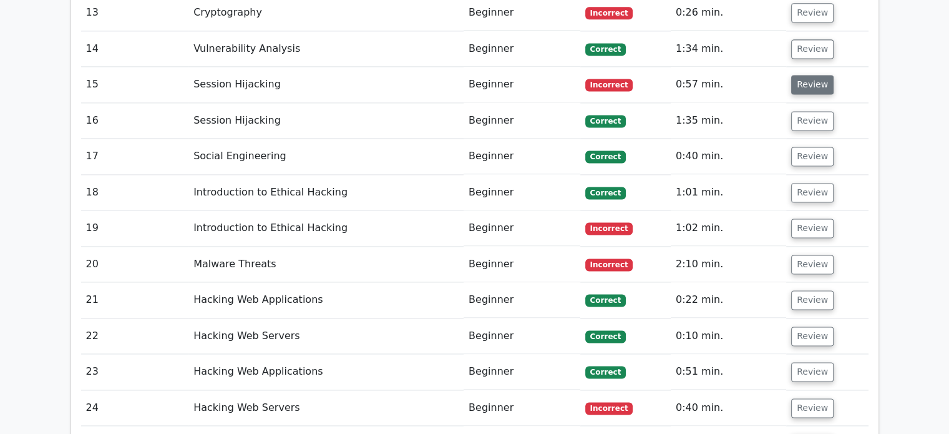
scroll to position [1748, 0]
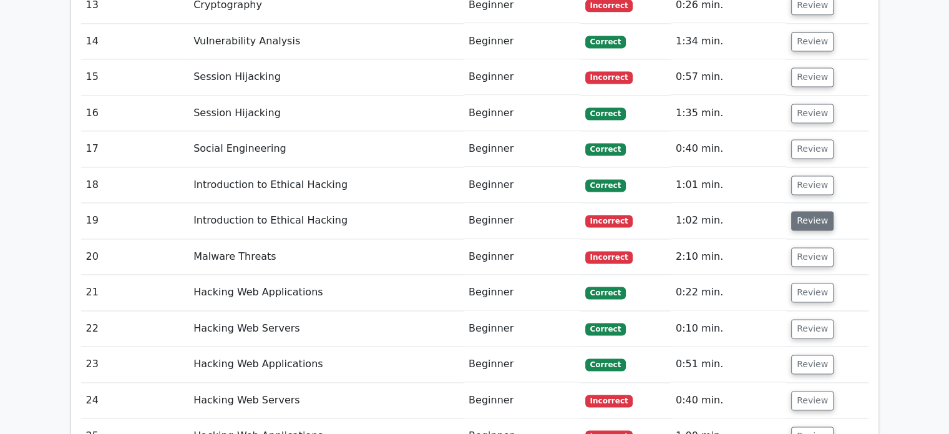
click at [806, 211] on button "Review" at bounding box center [812, 220] width 42 height 19
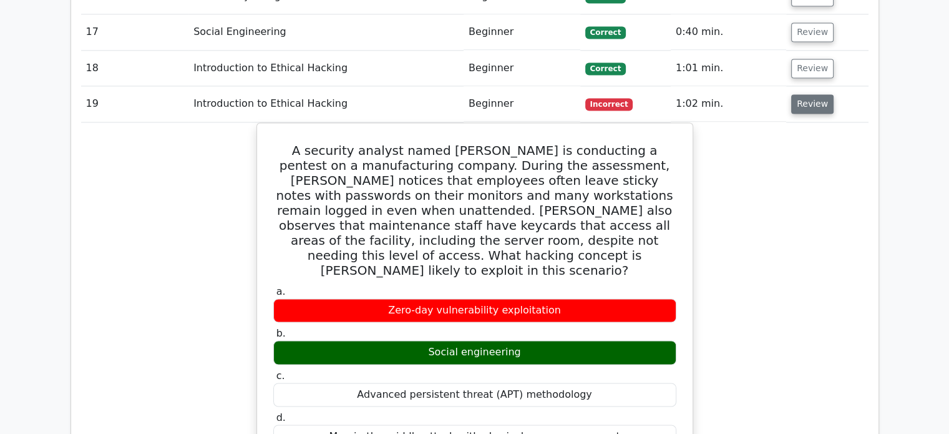
scroll to position [1872, 0]
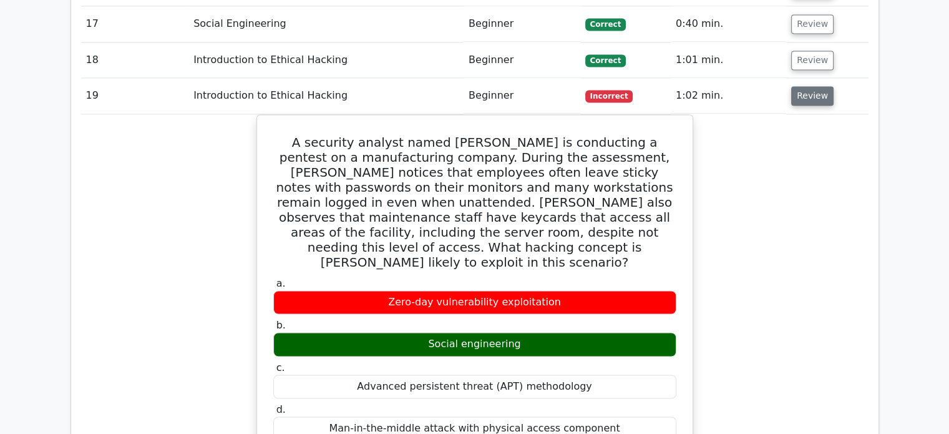
click at [795, 86] on button "Review" at bounding box center [812, 95] width 42 height 19
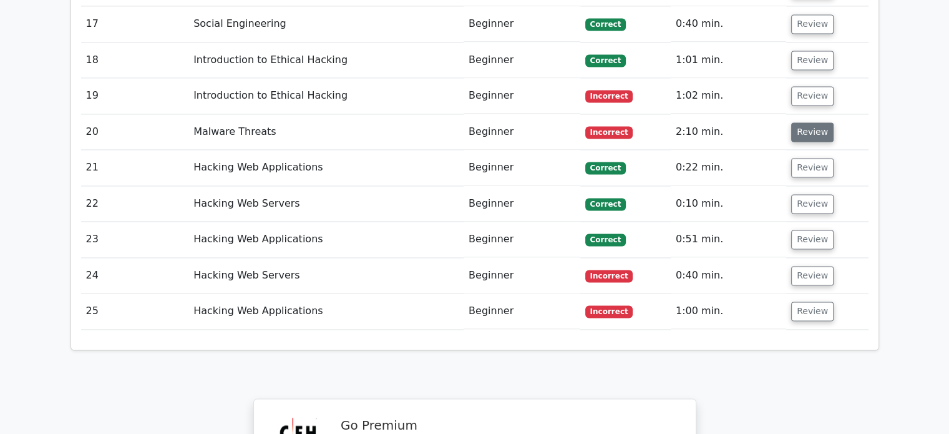
click at [798, 122] on button "Review" at bounding box center [812, 131] width 42 height 19
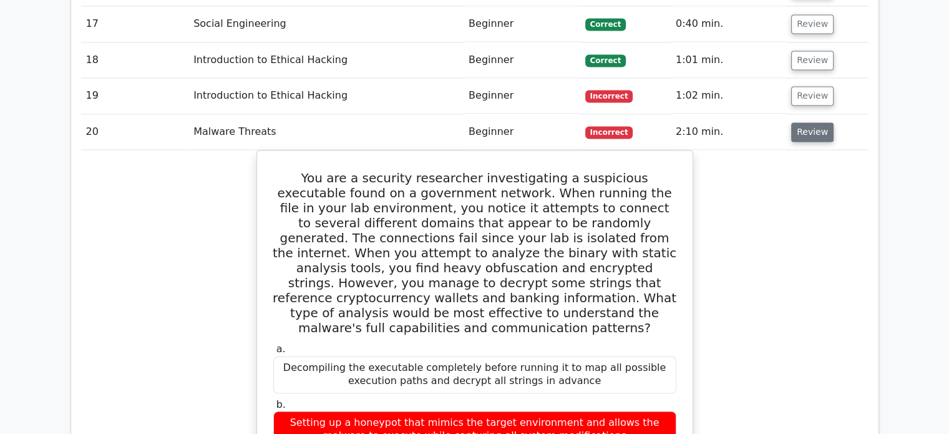
click at [798, 122] on button "Review" at bounding box center [812, 131] width 42 height 19
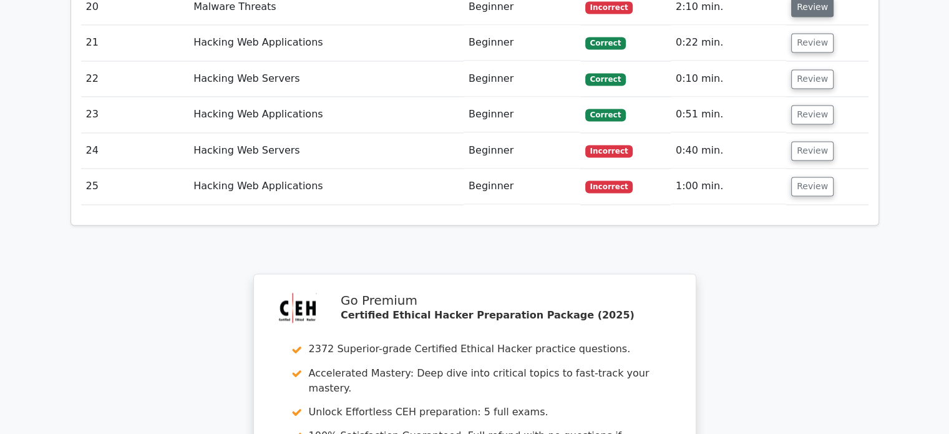
scroll to position [2060, 0]
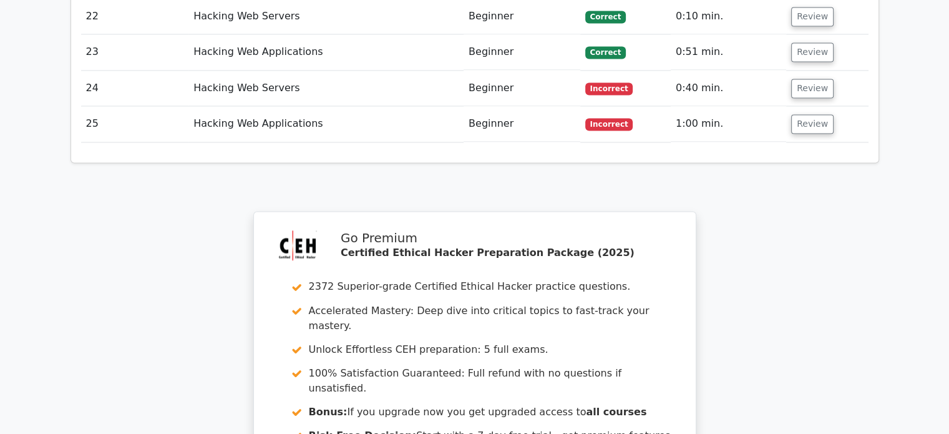
click at [798, 114] on button "Review" at bounding box center [812, 123] width 42 height 19
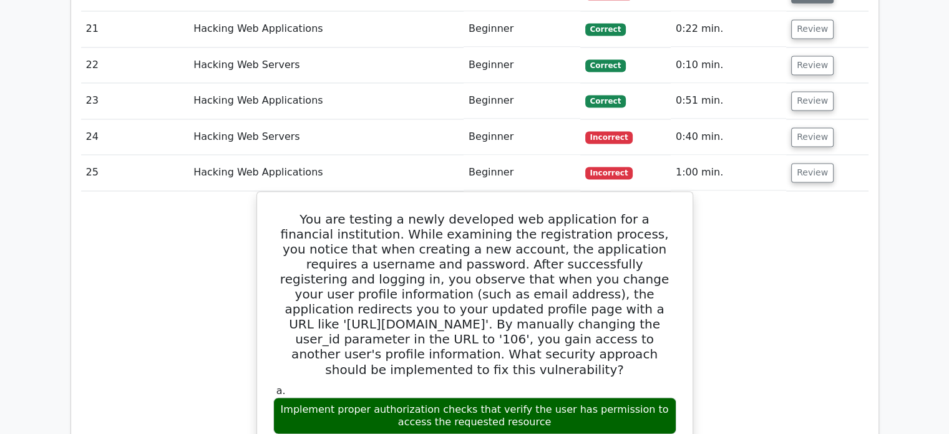
scroll to position [1997, 0]
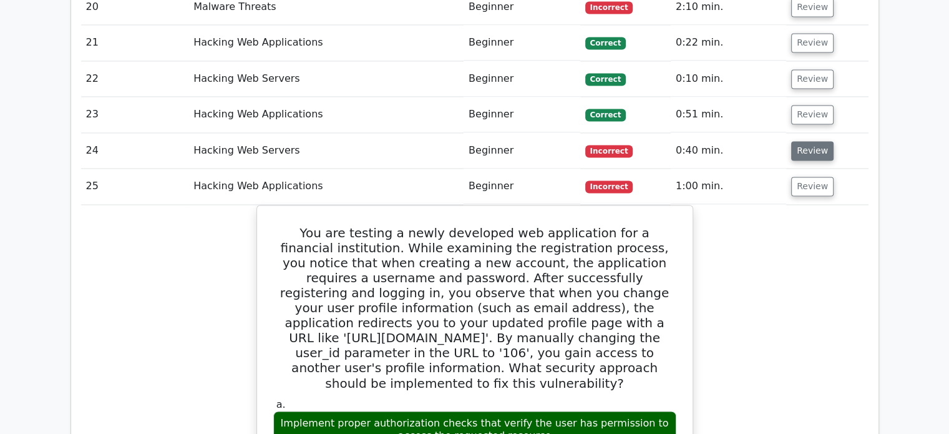
click at [810, 141] on button "Review" at bounding box center [812, 150] width 42 height 19
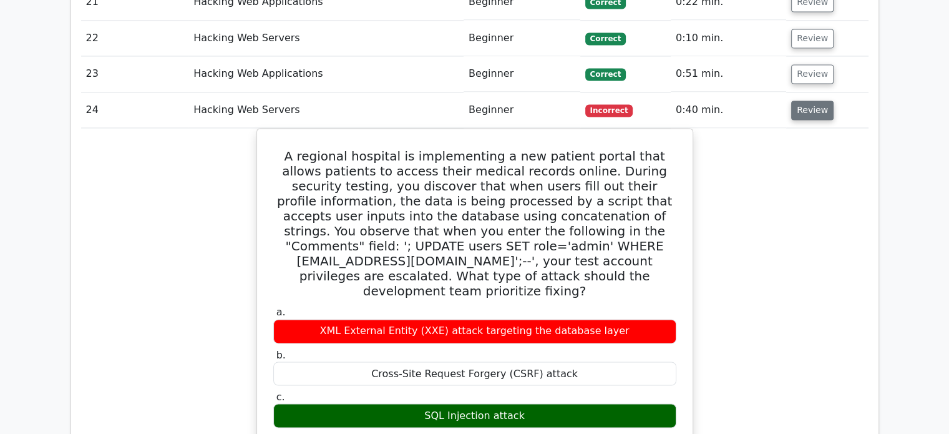
scroll to position [2060, 0]
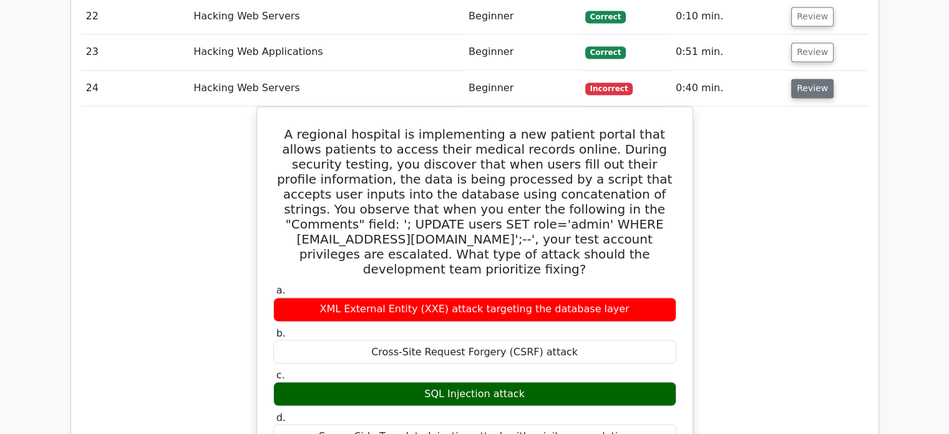
click at [821, 79] on button "Review" at bounding box center [812, 88] width 42 height 19
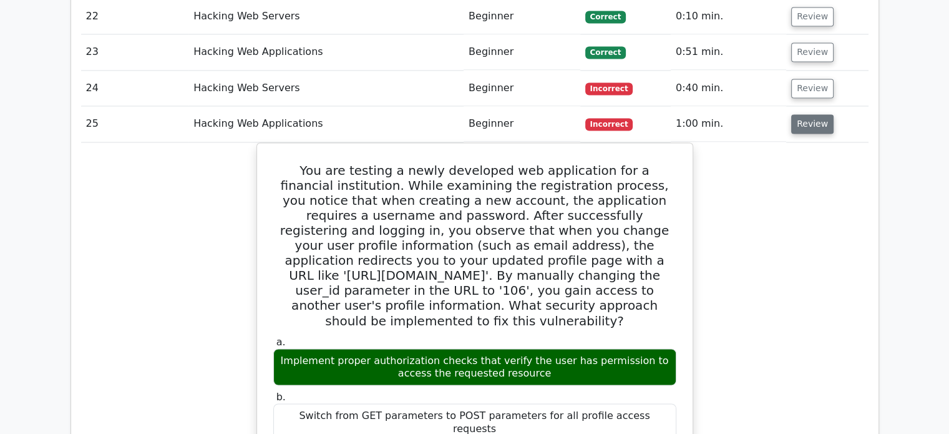
click at [806, 114] on button "Review" at bounding box center [812, 123] width 42 height 19
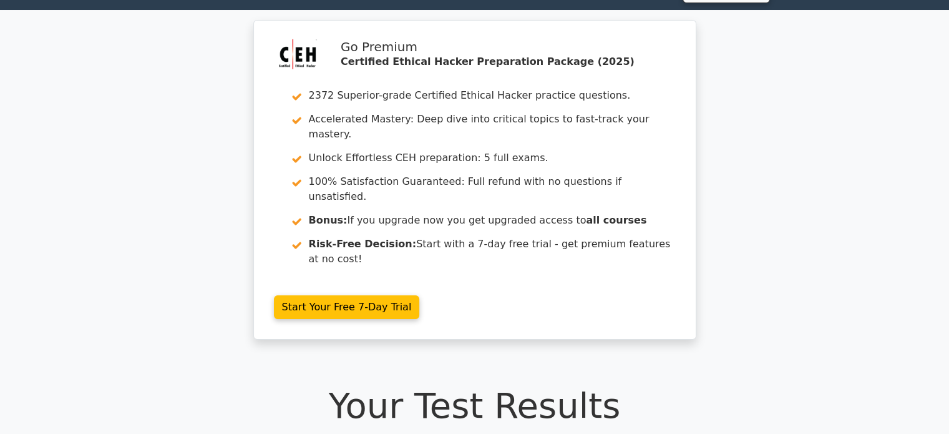
scroll to position [0, 0]
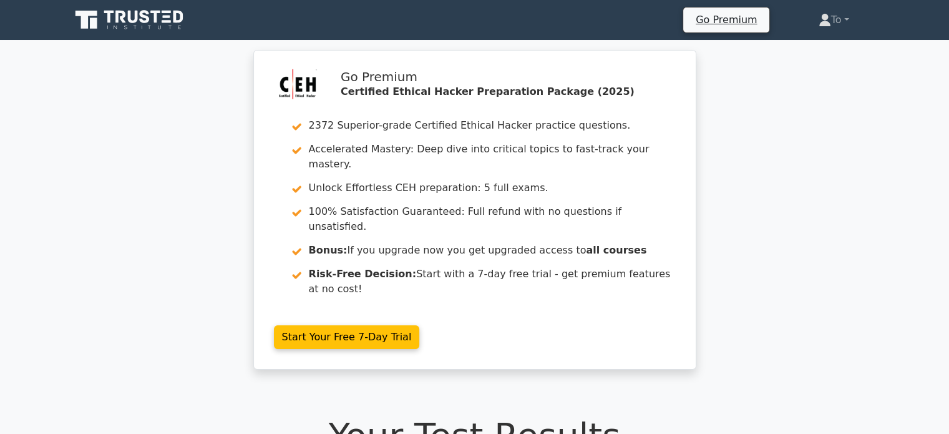
drag, startPoint x: 756, startPoint y: 110, endPoint x: 714, endPoint y: 75, distance: 55.0
click at [714, 75] on div "Go Premium Certified Ethical Hacker Preparation Package (2025) 2372 Superior-gr…" at bounding box center [474, 217] width 949 height 335
